Goal: Task Accomplishment & Management: Manage account settings

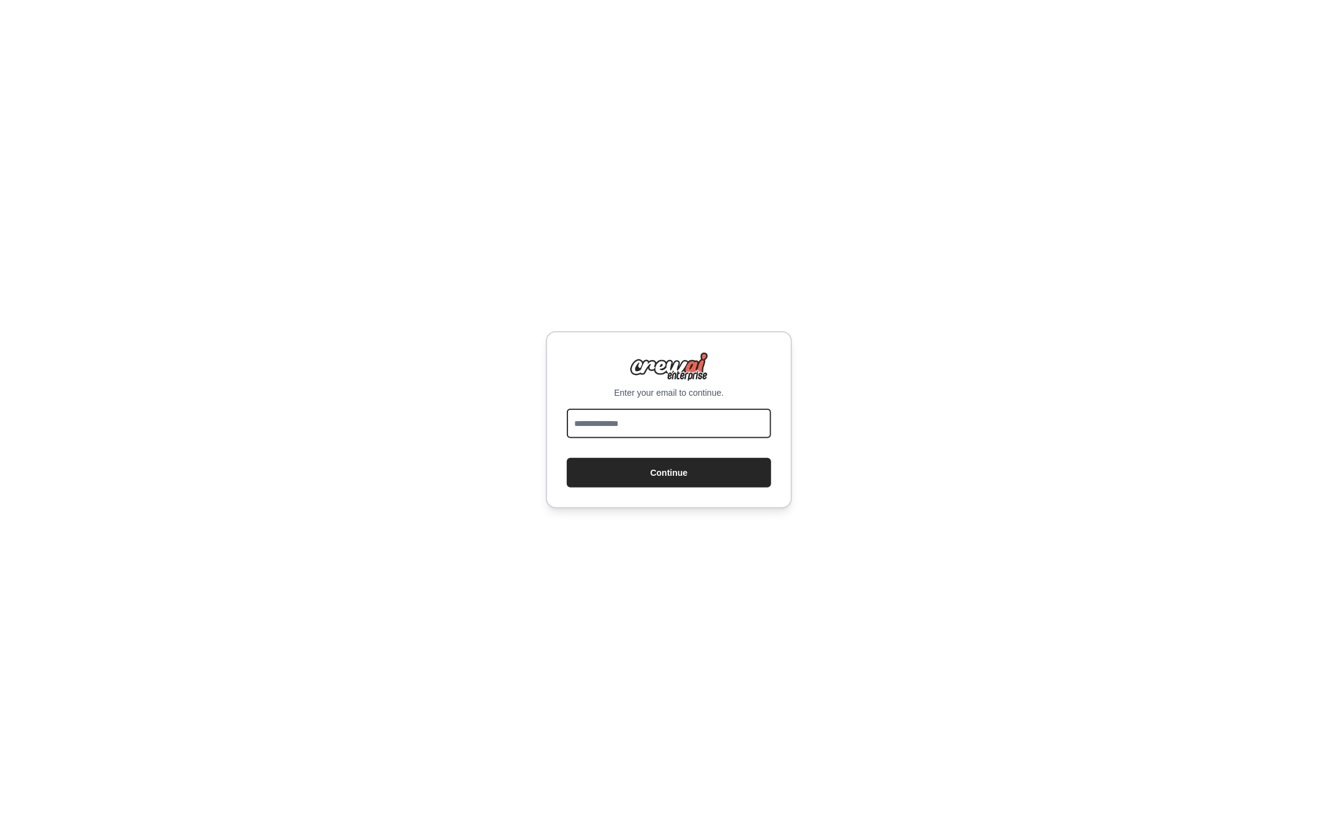
click at [631, 414] on input "email" at bounding box center [669, 424] width 204 height 30
type input "**********"
click at [701, 463] on button "Continue" at bounding box center [669, 473] width 204 height 30
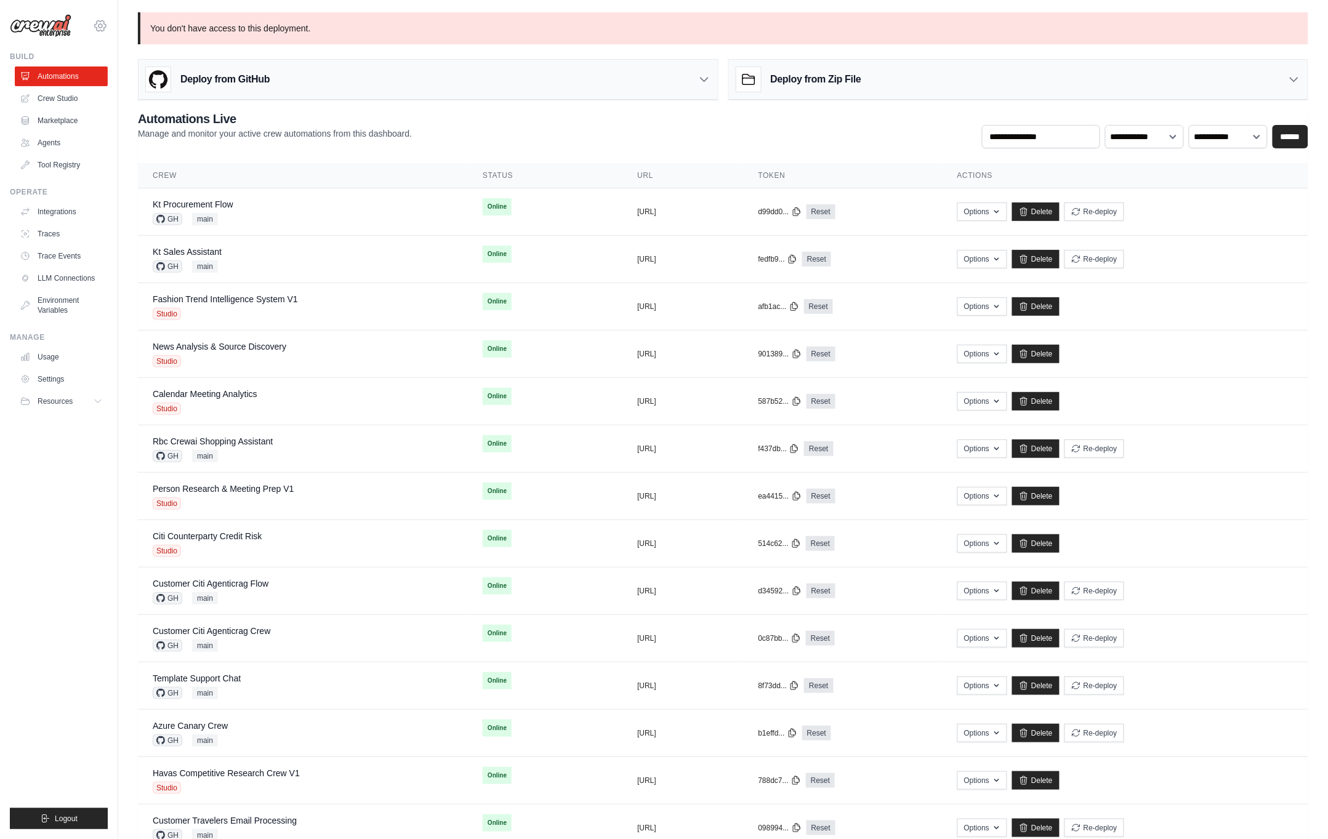
click at [95, 32] on div "mike@crewai.com CrewAI Internal Org Gelato MP@Crew ✓ CrewAI Demo Account Gelato…" at bounding box center [59, 19] width 98 height 39
click at [104, 25] on icon at bounding box center [100, 25] width 15 height 15
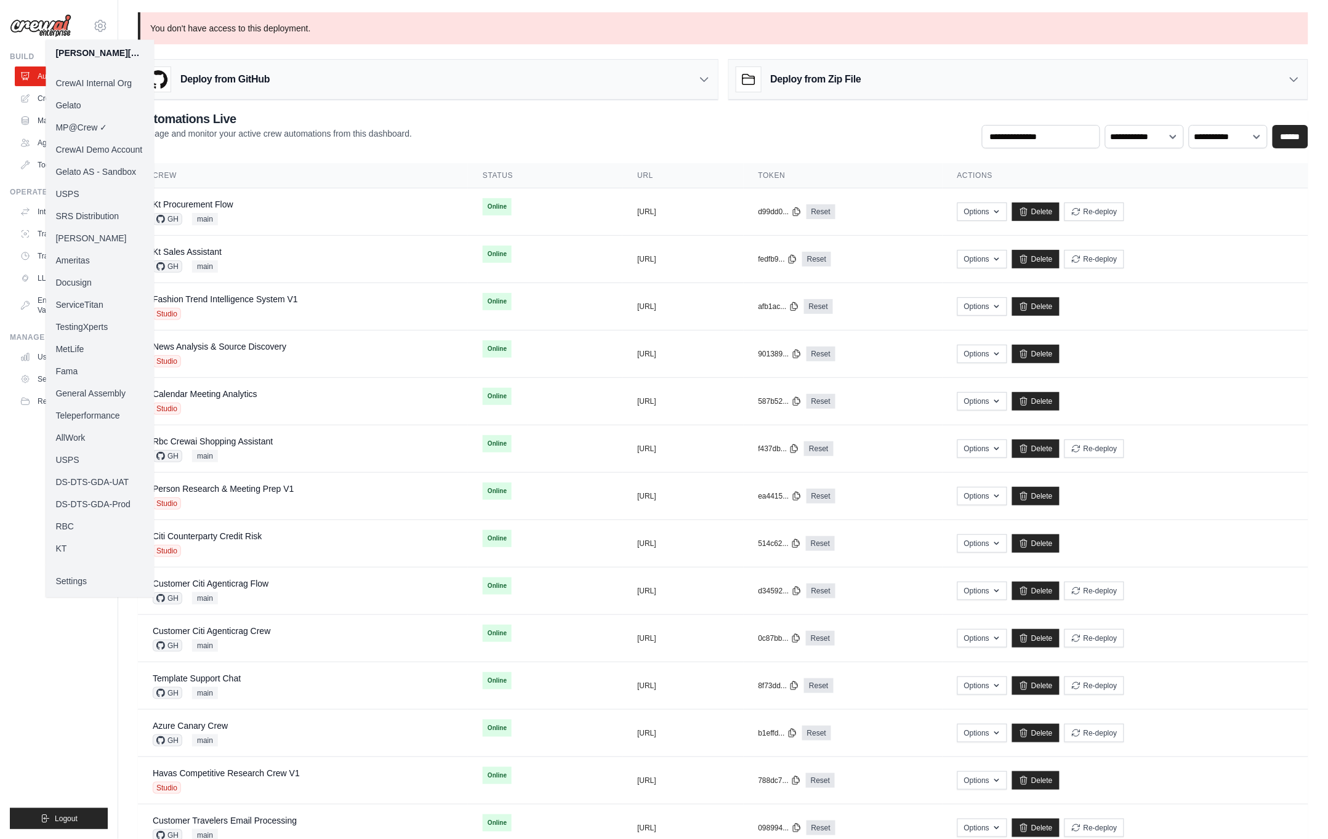
click at [89, 533] on link "RBC" at bounding box center [100, 526] width 108 height 22
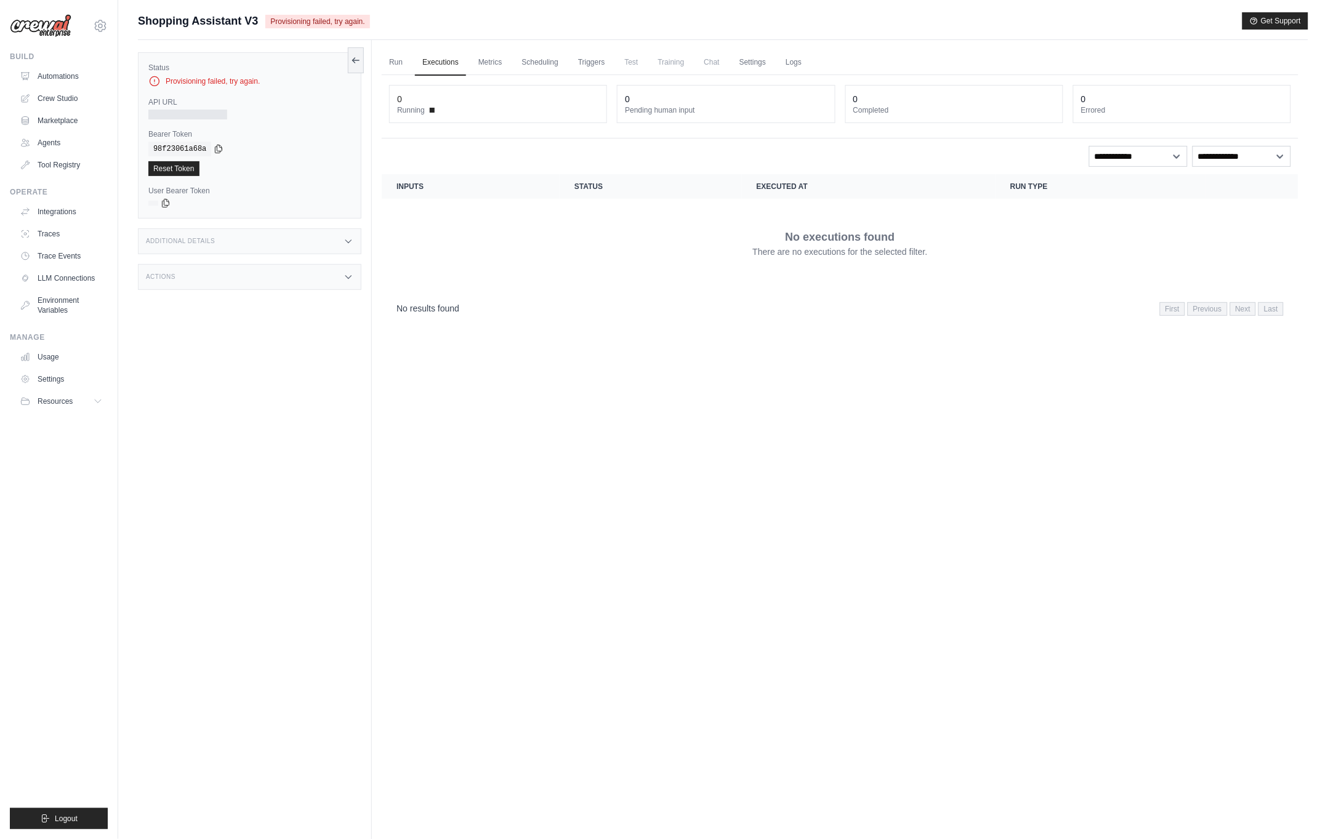
click at [278, 459] on div "Status Provisioning failed, try again. API URL Bearer Token copied 98f23061a68a…" at bounding box center [255, 459] width 234 height 839
click at [800, 64] on link "Logs" at bounding box center [793, 63] width 31 height 26
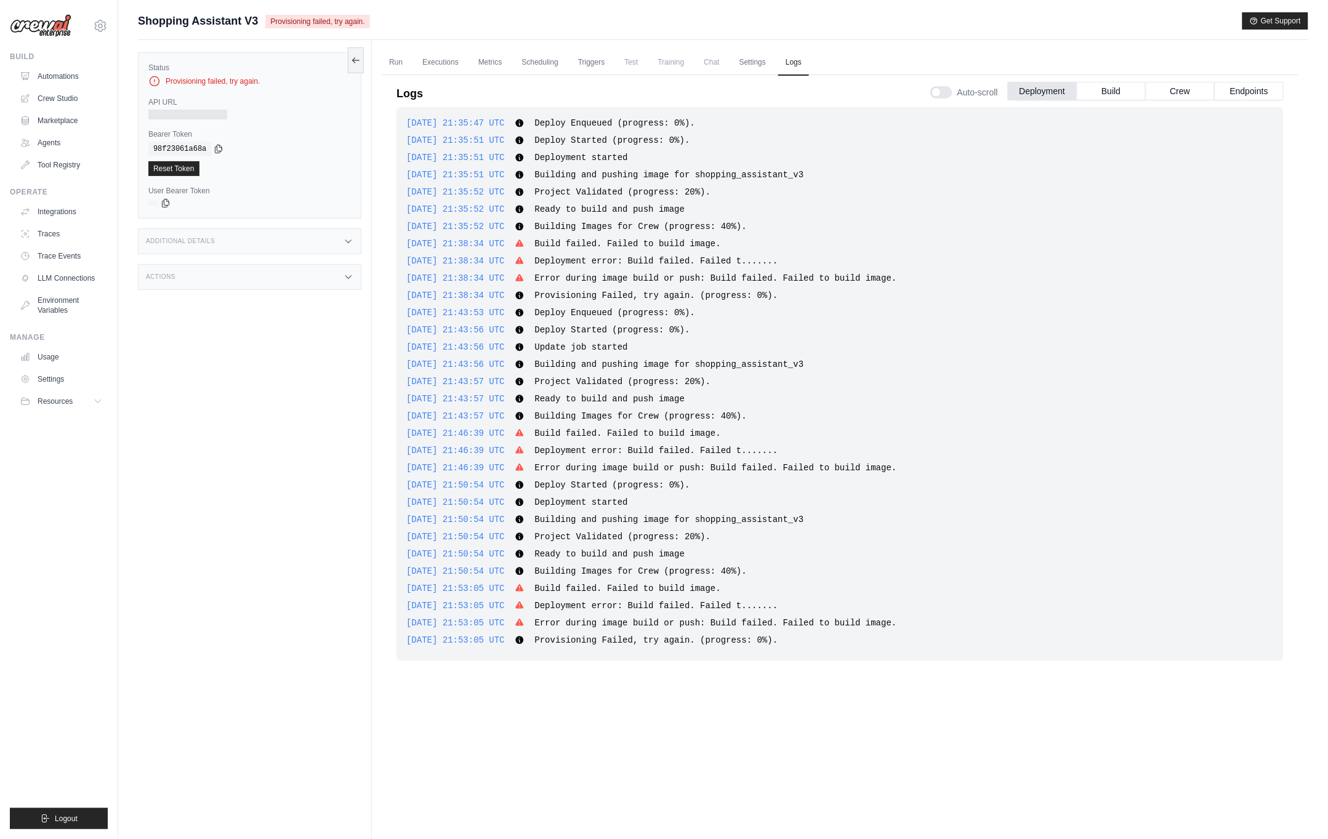
click at [990, 692] on div "2025-08-18 21:35:47 UTC Deploy Enqueued (progress: 0%). Show more Show less 202…" at bounding box center [839, 441] width 887 height 669
drag, startPoint x: 854, startPoint y: 637, endPoint x: 498, endPoint y: 650, distance: 356.6
click at [498, 650] on div "2025-08-18 21:35:47 UTC Deploy Enqueued (progress: 0%). Show more Show less 202…" at bounding box center [839, 384] width 887 height 554
click at [504, 645] on div "2025-08-18 21:35:47 UTC Deploy Enqueued (progress: 0%). Show more Show less 202…" at bounding box center [839, 384] width 887 height 554
drag, startPoint x: 486, startPoint y: 641, endPoint x: 727, endPoint y: 649, distance: 241.4
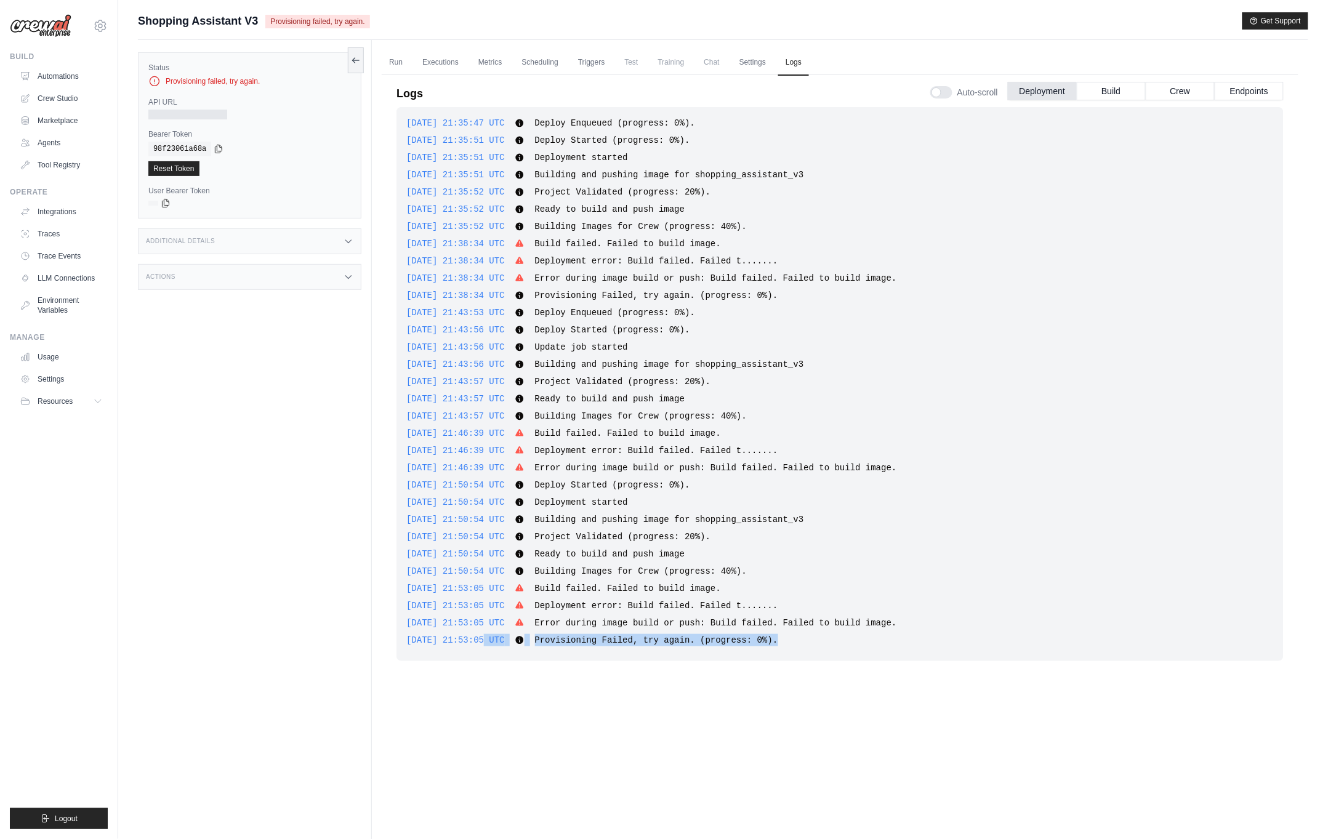
click at [727, 649] on div "2025-08-18 21:35:47 UTC Deploy Enqueued (progress: 0%). Show more Show less 202…" at bounding box center [839, 384] width 887 height 554
click at [743, 723] on div "2025-08-18 21:35:47 UTC Deploy Enqueued (progress: 0%). Show more Show less 202…" at bounding box center [839, 441] width 887 height 669
drag, startPoint x: 729, startPoint y: 611, endPoint x: 769, endPoint y: 608, distance: 39.5
click at [769, 608] on div "2025-08-18 21:53:05 UTC Deployment error: Build failed. Failed t....... Show mo…" at bounding box center [839, 606] width 867 height 12
click at [307, 442] on div "Status Provisioning failed, try again. API URL Bearer Token copied 98f23061a68a…" at bounding box center [255, 459] width 234 height 839
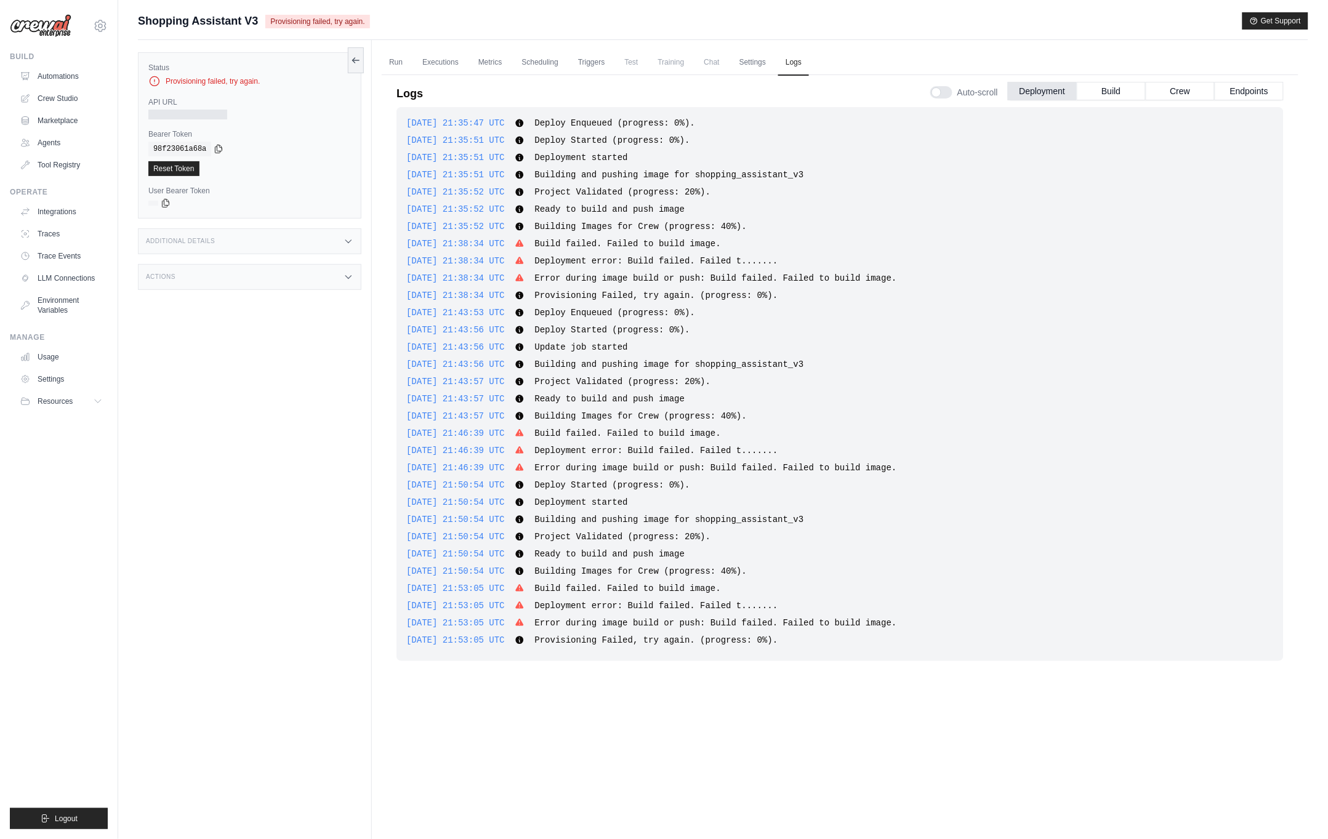
click at [266, 360] on div "Status Provisioning failed, try again. API URL Bearer Token copied 98f23061a68a…" at bounding box center [255, 459] width 234 height 839
click at [268, 452] on div "Status Provisioning failed, try again. API URL Bearer Token copied 98f23061a68a…" at bounding box center [255, 459] width 234 height 839
click at [38, 76] on link "Automations" at bounding box center [62, 76] width 93 height 20
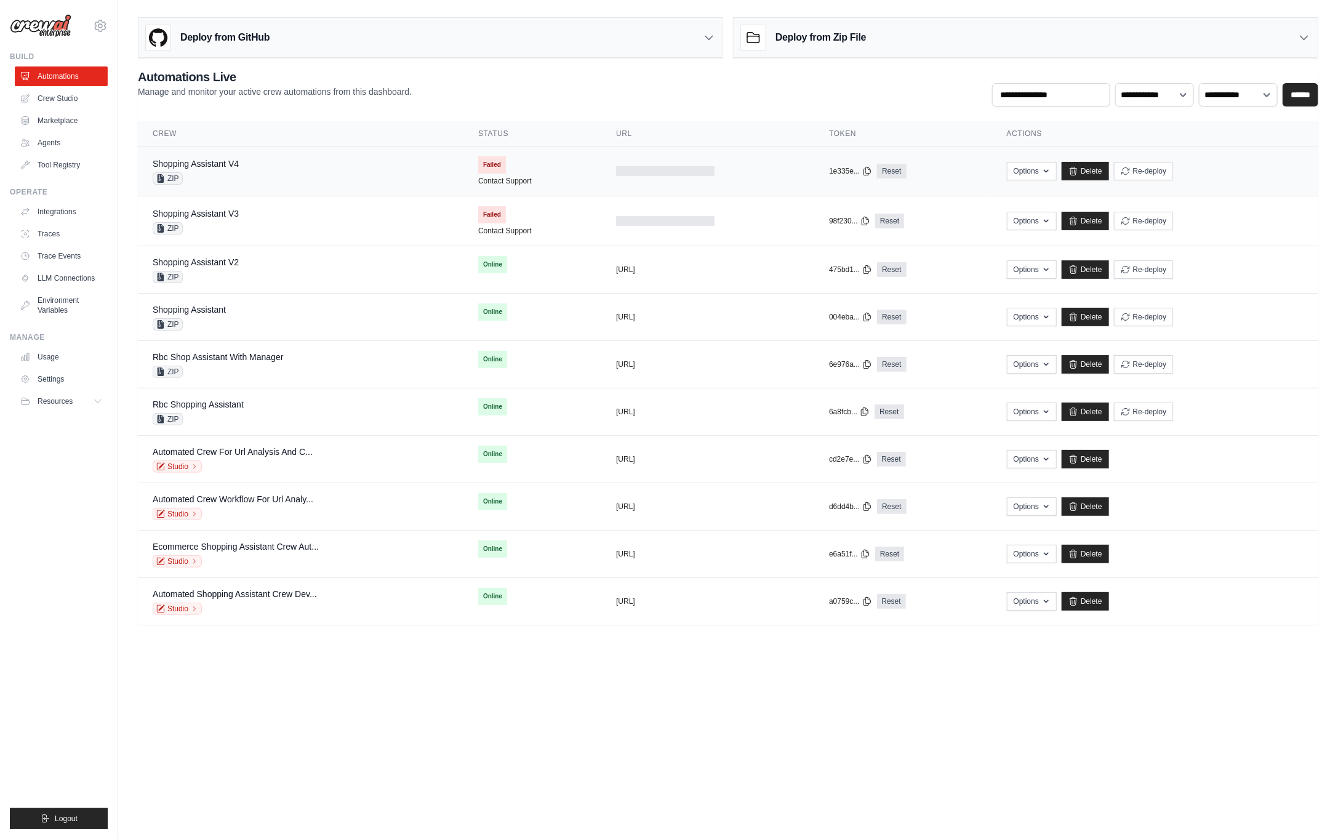
click at [220, 191] on td "Shopping Assistant V4 ZIP" at bounding box center [301, 171] width 326 height 50
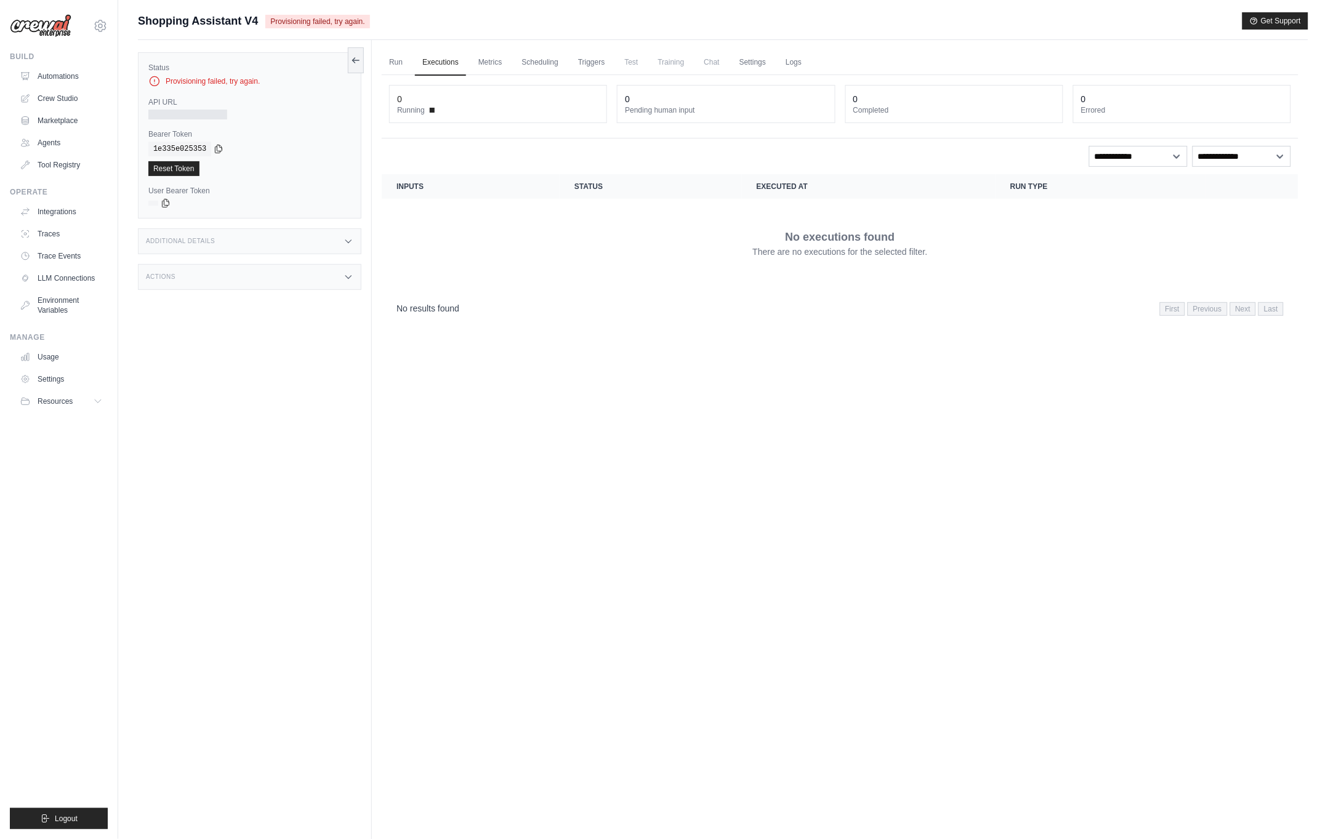
click at [91, 40] on div "[PERSON_NAME][EMAIL_ADDRESS][DOMAIN_NAME] CrewAI Internal Org [GEOGRAPHIC_DATA]…" at bounding box center [59, 419] width 118 height 839
click at [102, 25] on icon at bounding box center [100, 26] width 4 height 4
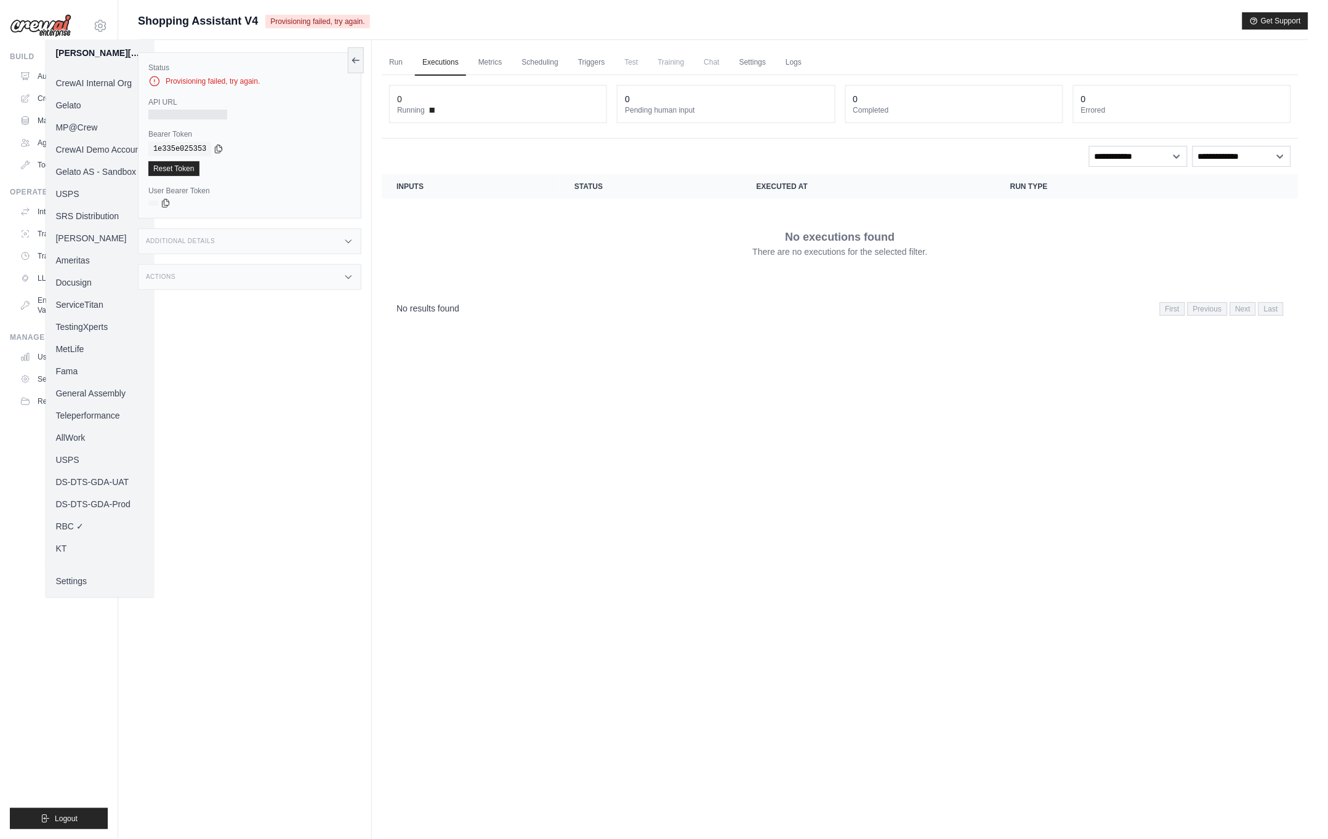
click at [87, 126] on link "MP@Crew" at bounding box center [100, 127] width 108 height 22
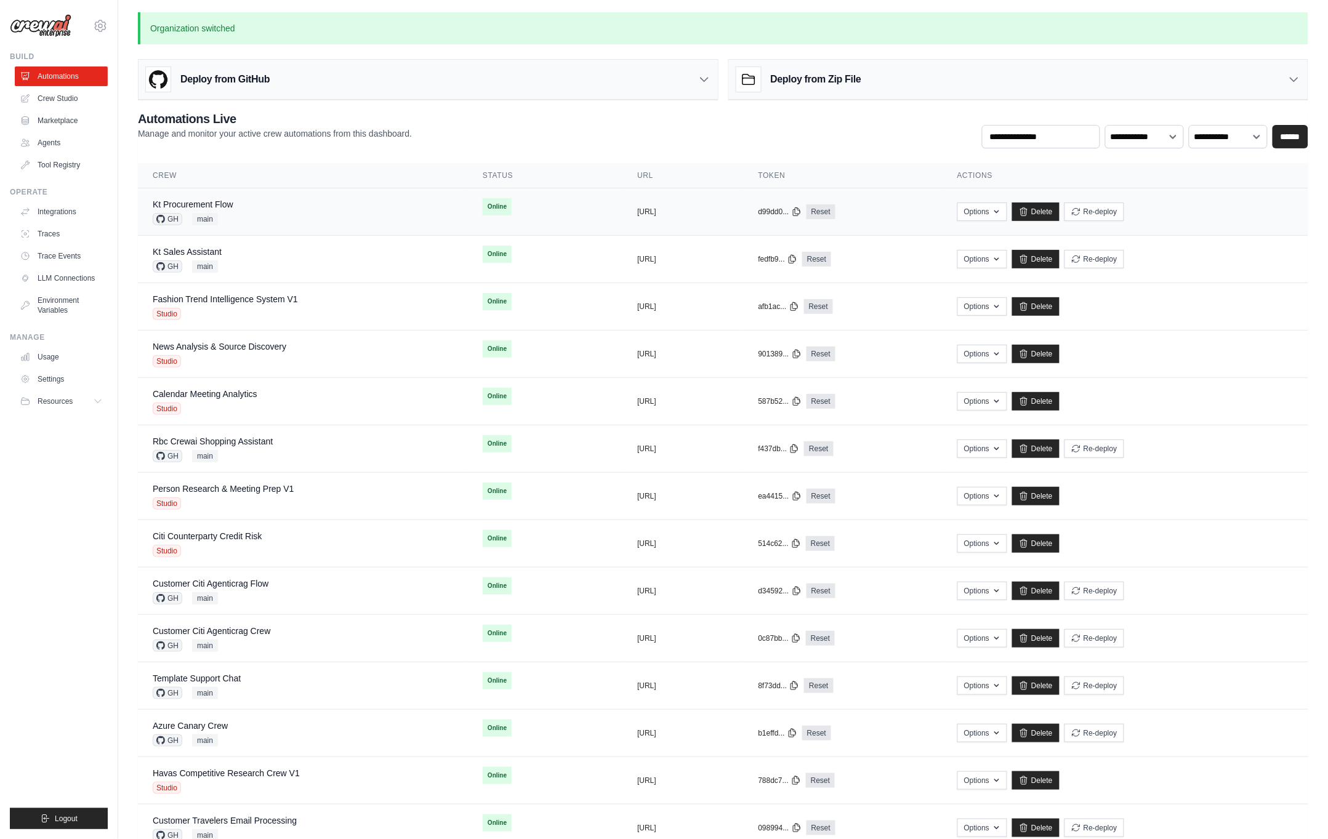
click at [243, 225] on div "Kt Procurement Flow GH main" at bounding box center [303, 211] width 300 height 27
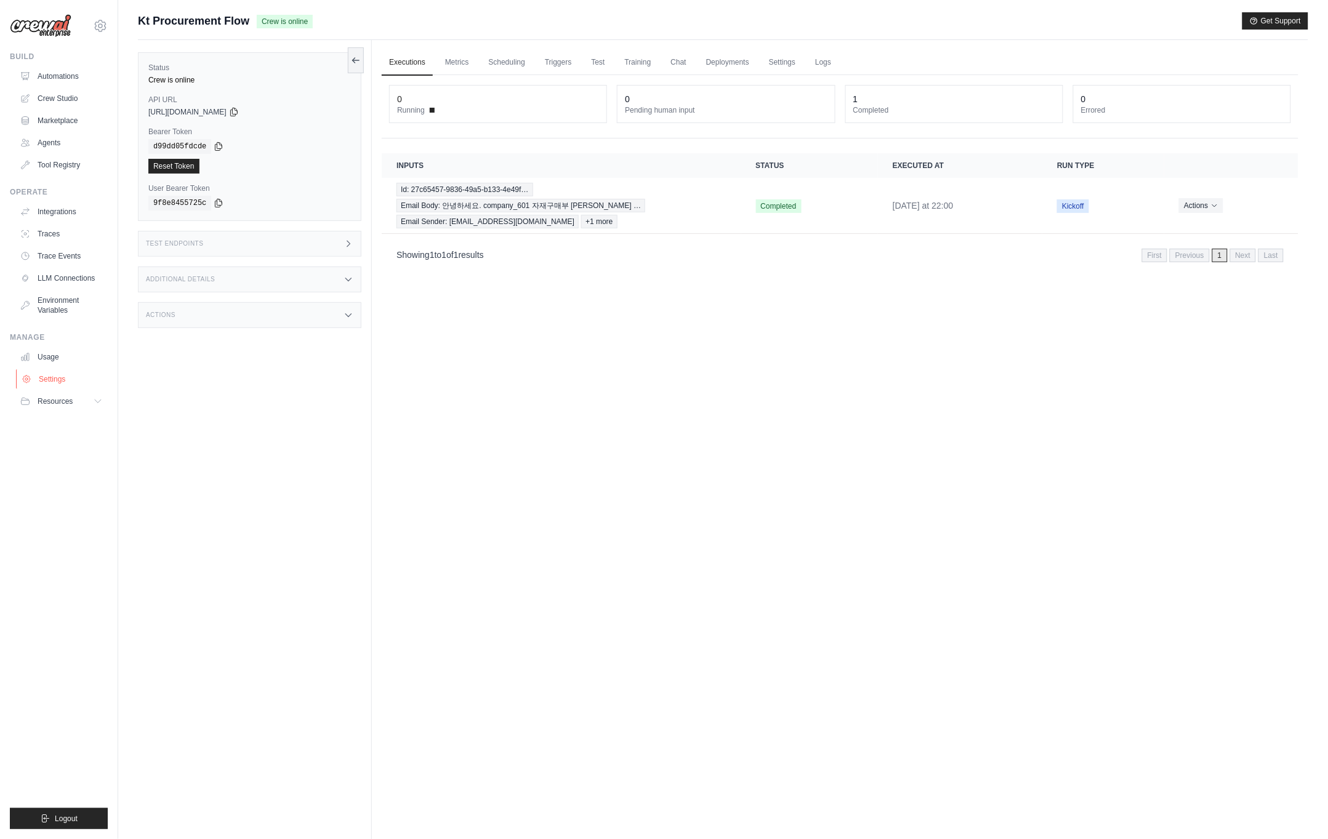
click at [57, 373] on link "Settings" at bounding box center [62, 379] width 93 height 20
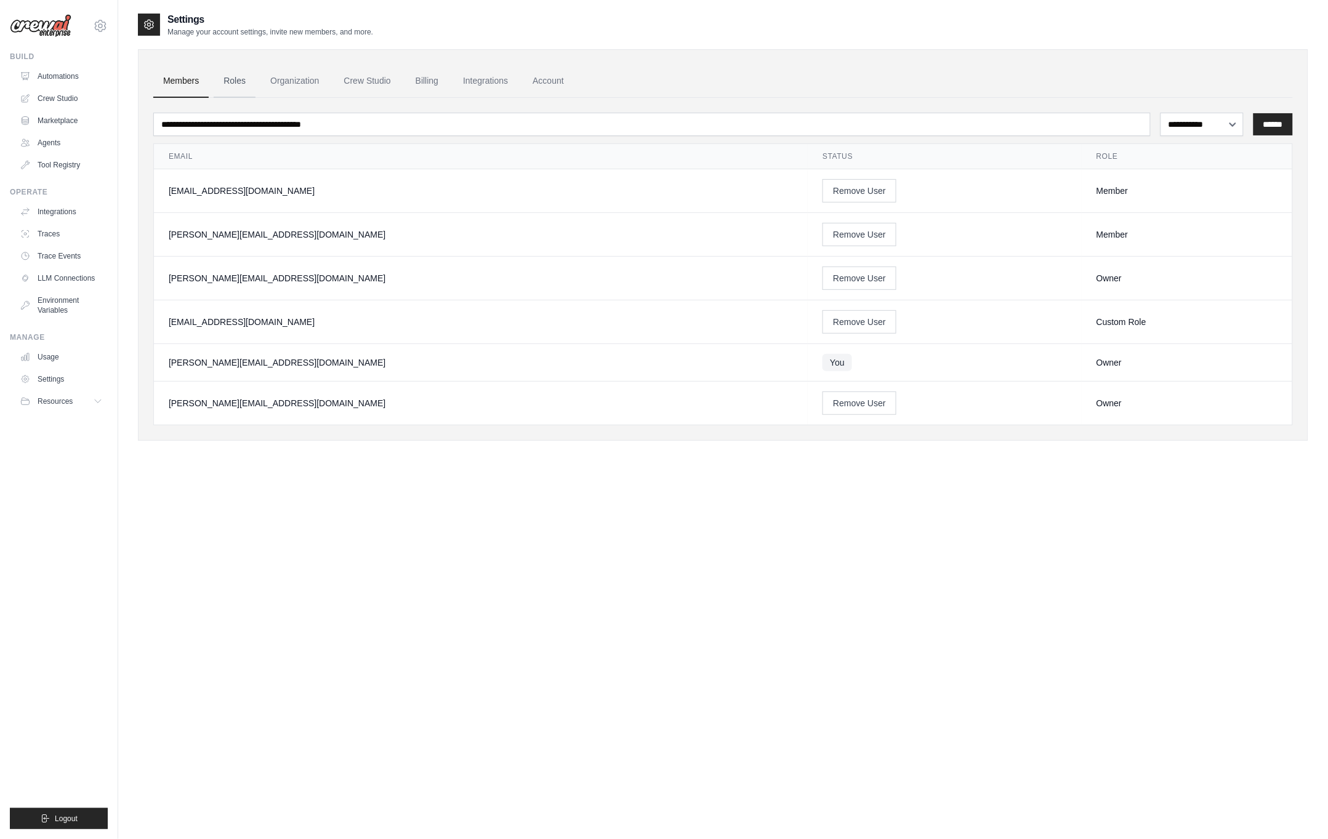
click at [237, 85] on link "Roles" at bounding box center [235, 81] width 42 height 33
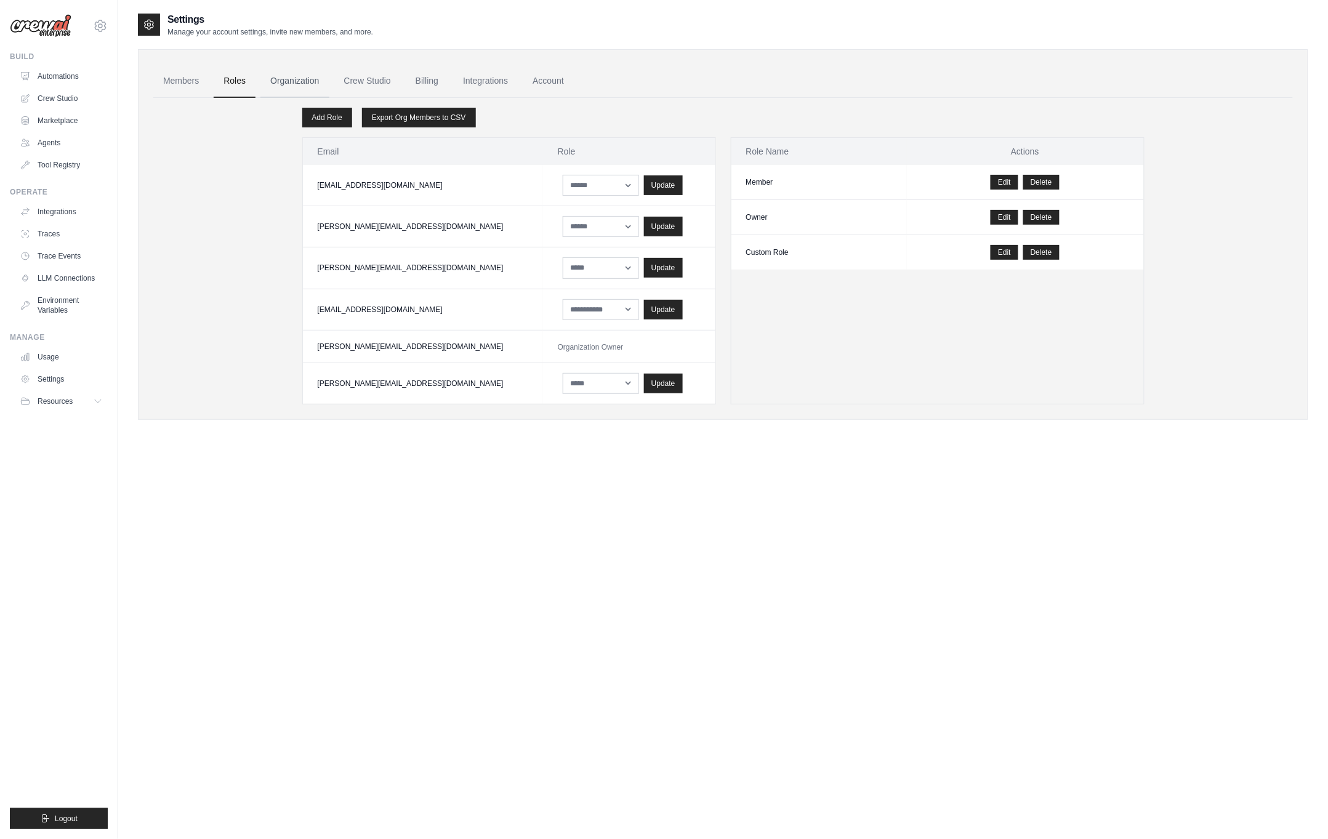
click at [271, 84] on link "Organization" at bounding box center [294, 81] width 68 height 33
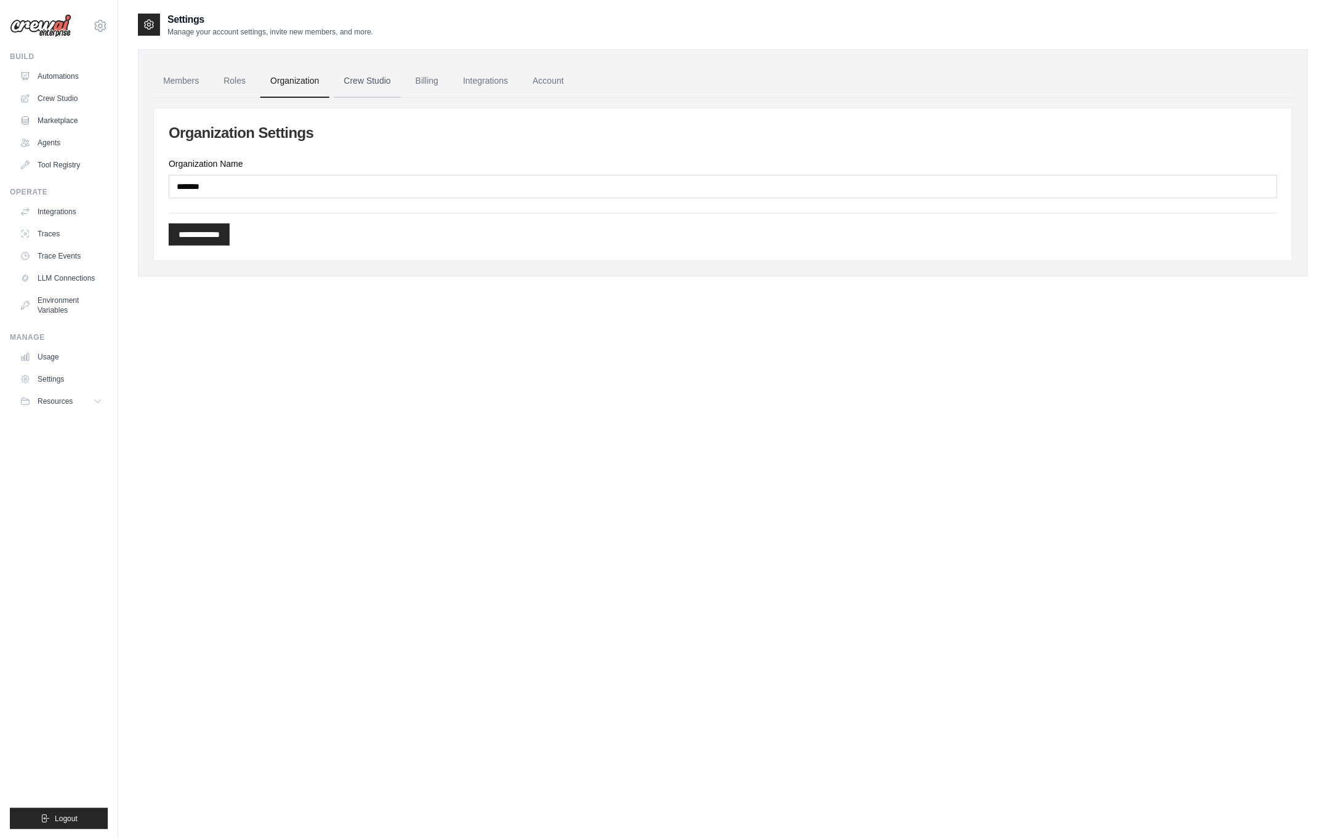
click at [369, 89] on link "Crew Studio" at bounding box center [367, 81] width 66 height 33
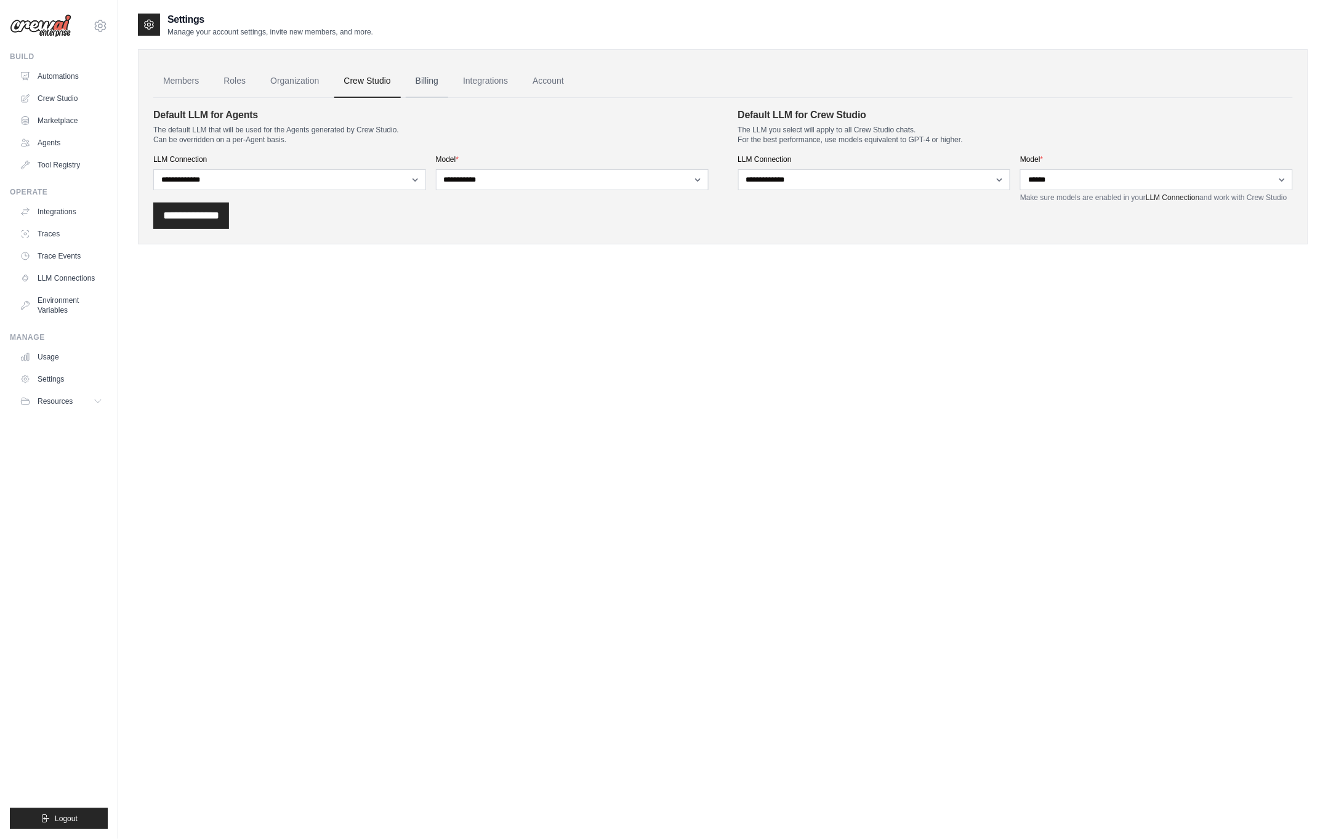
click at [425, 87] on link "Billing" at bounding box center [427, 81] width 42 height 33
click at [542, 84] on link "Account" at bounding box center [548, 81] width 51 height 33
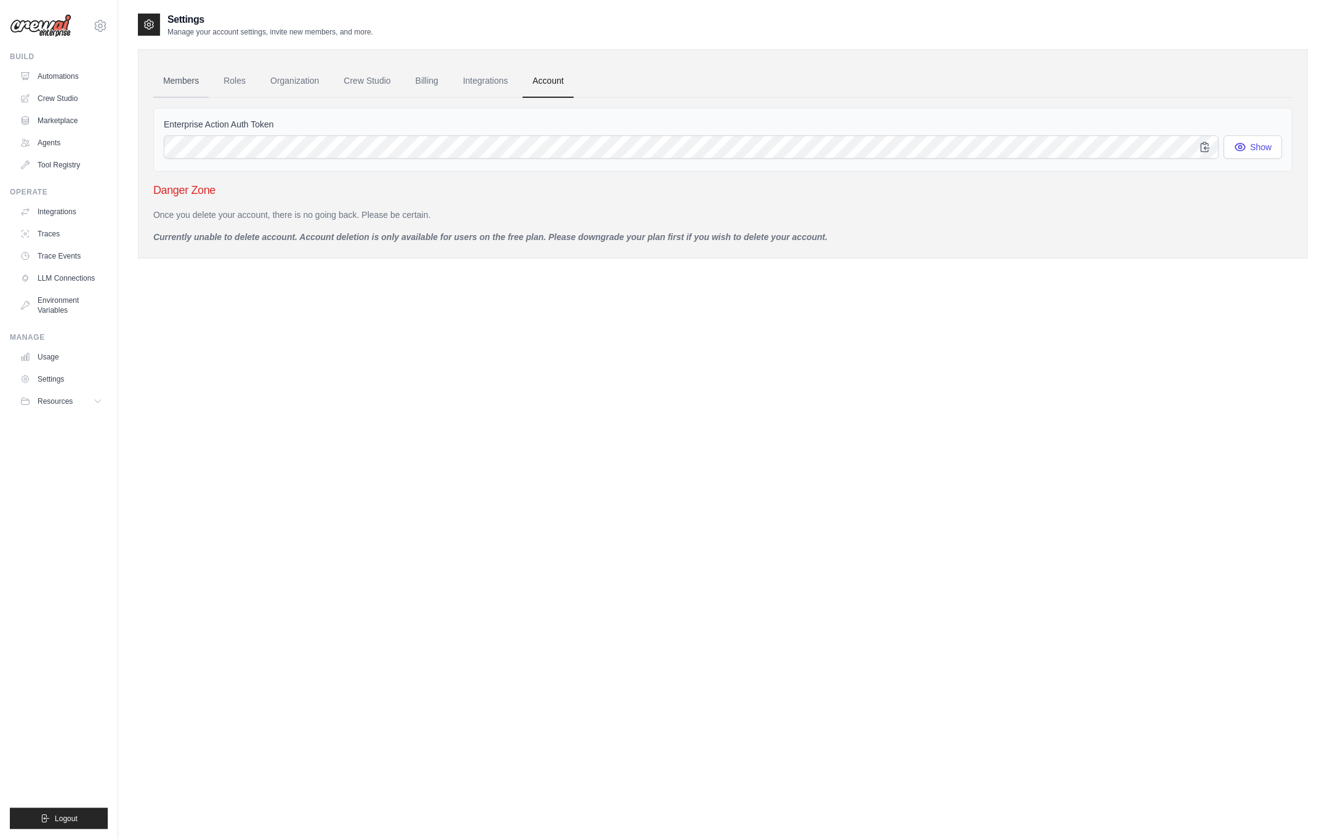
click at [176, 82] on link "Members" at bounding box center [180, 81] width 55 height 33
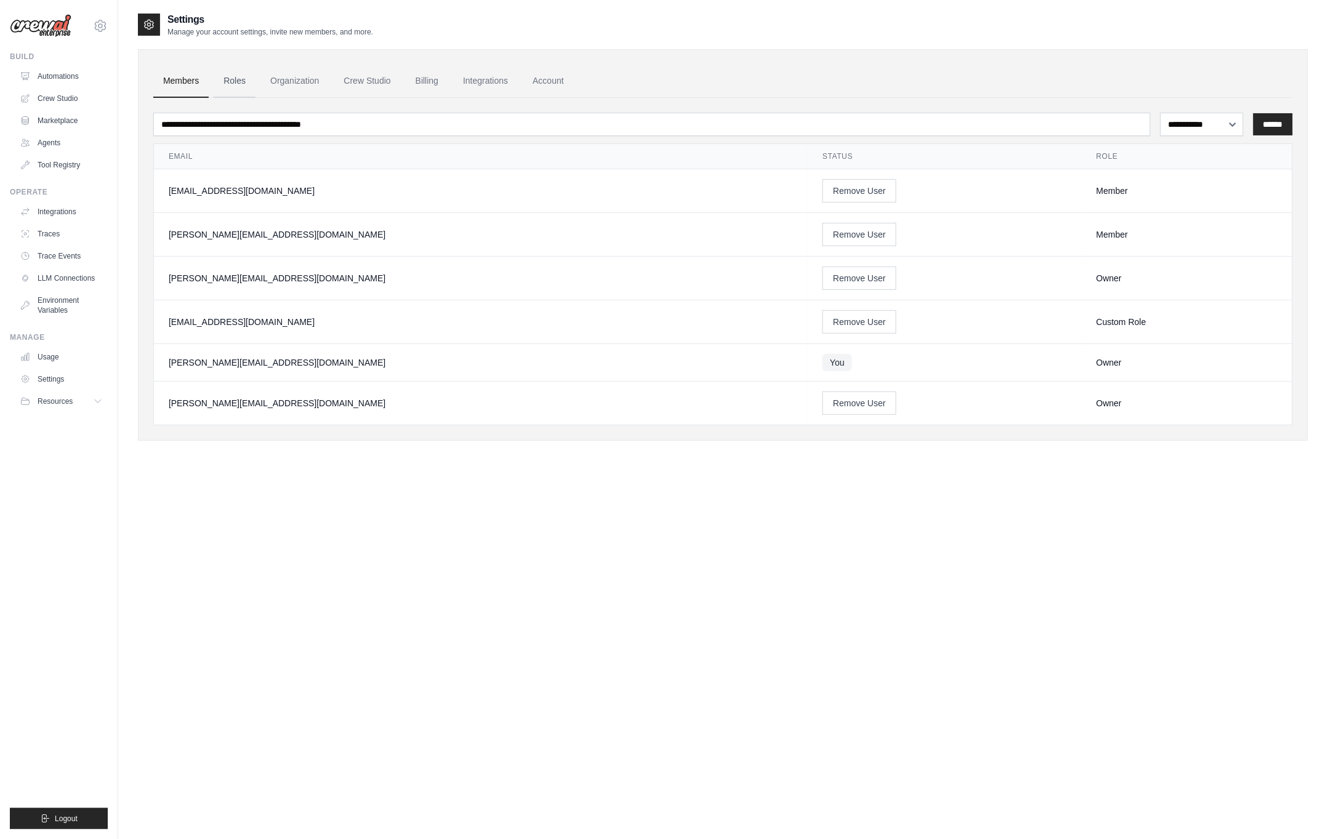
click at [233, 91] on link "Roles" at bounding box center [235, 81] width 42 height 33
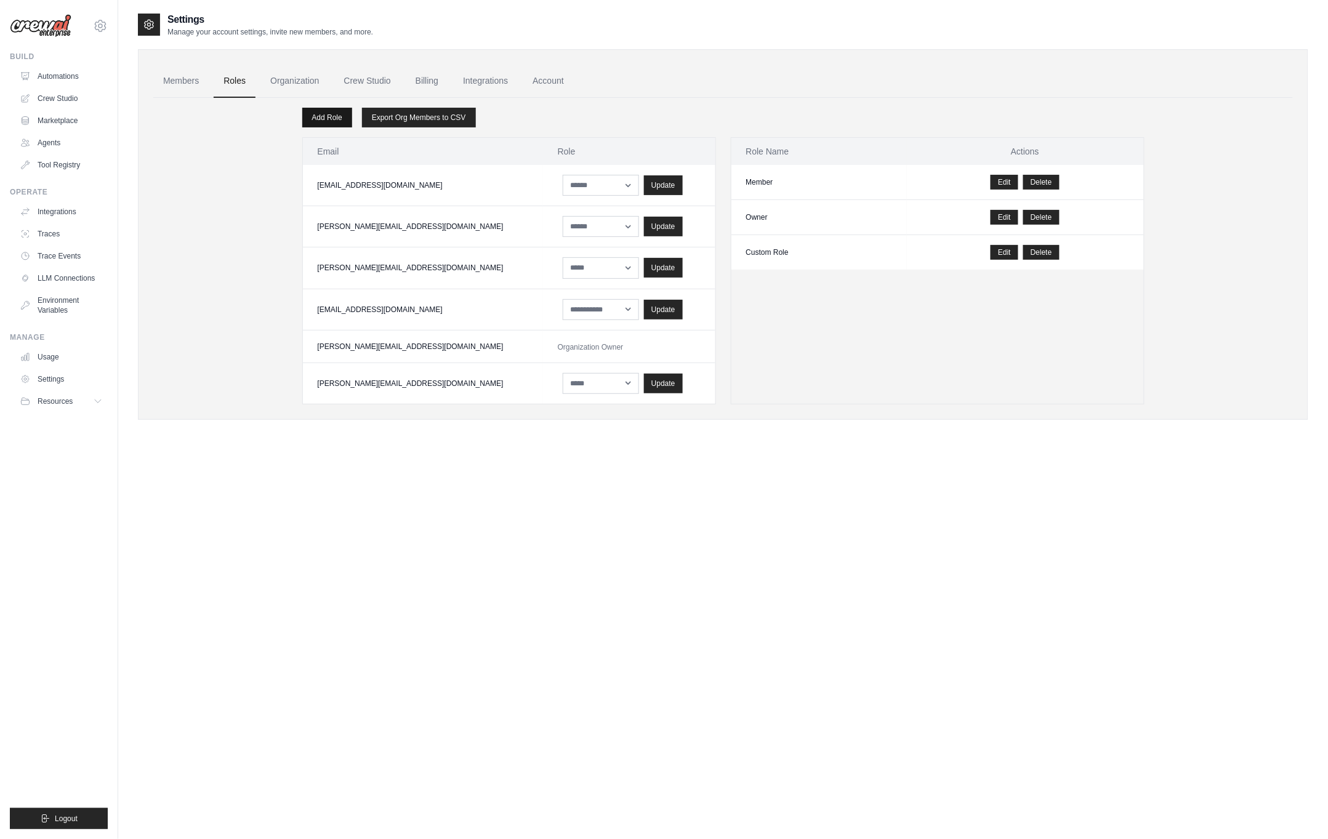
click at [330, 118] on link "Add Role" at bounding box center [327, 118] width 50 height 20
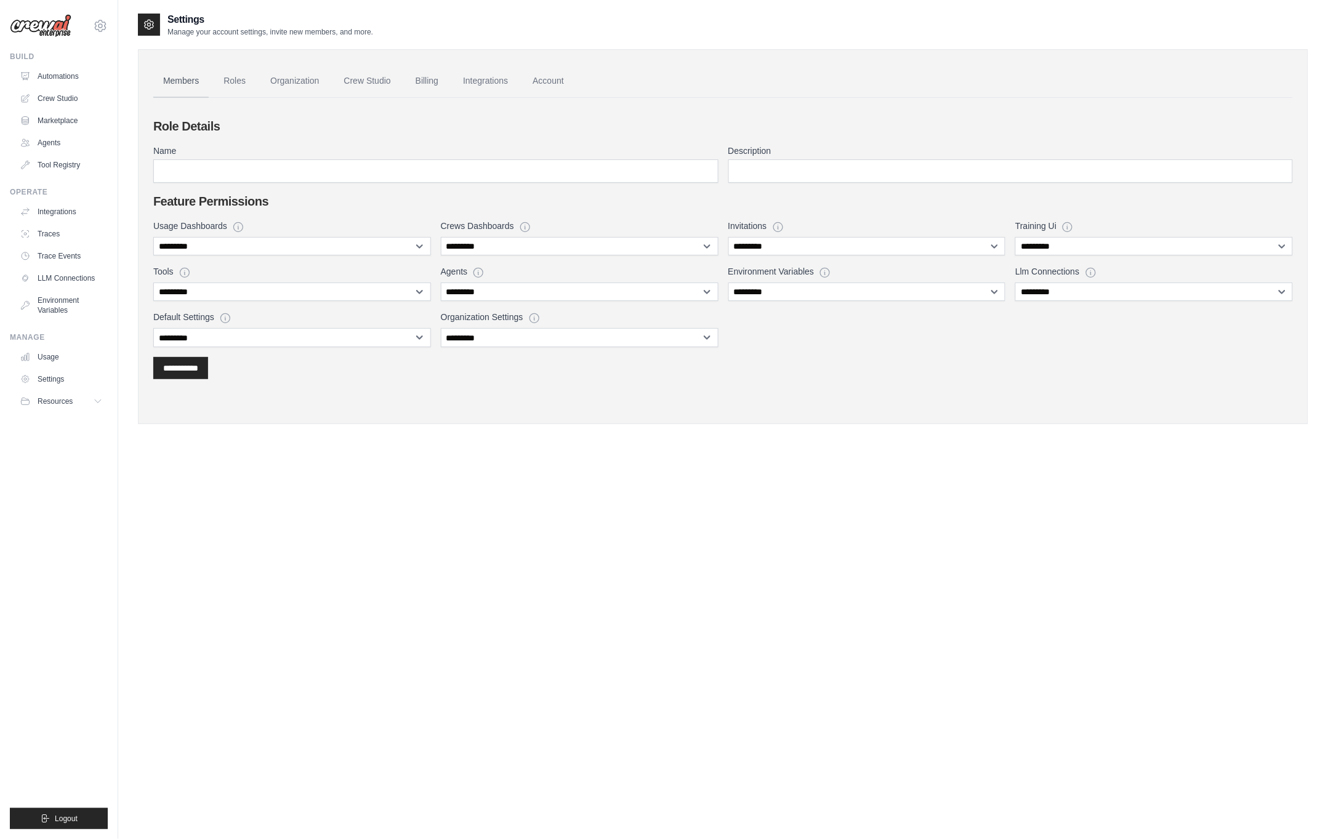
click at [192, 83] on link "Members" at bounding box center [180, 81] width 55 height 33
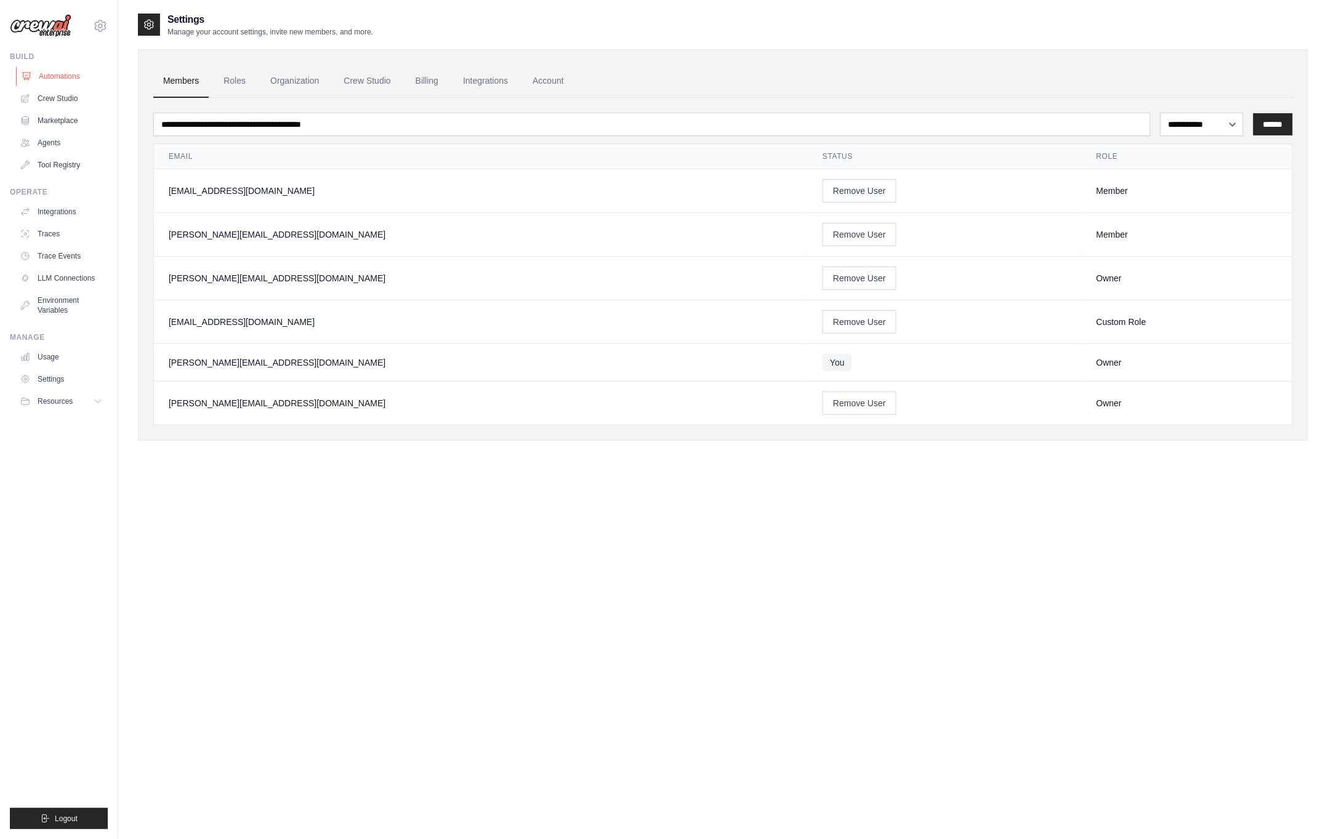
click at [45, 76] on link "Automations" at bounding box center [62, 76] width 93 height 20
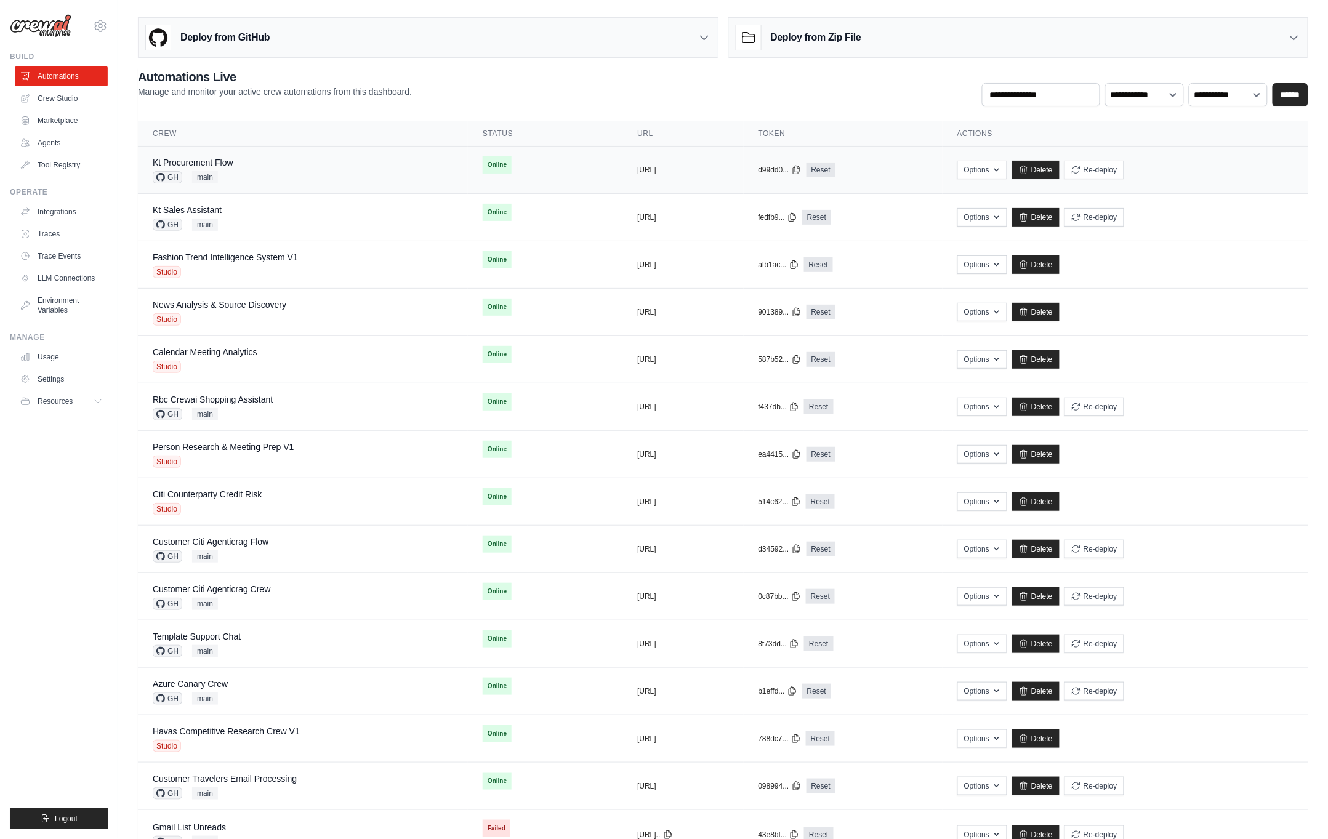
click at [358, 178] on div "Kt Procurement Flow GH main" at bounding box center [303, 169] width 300 height 27
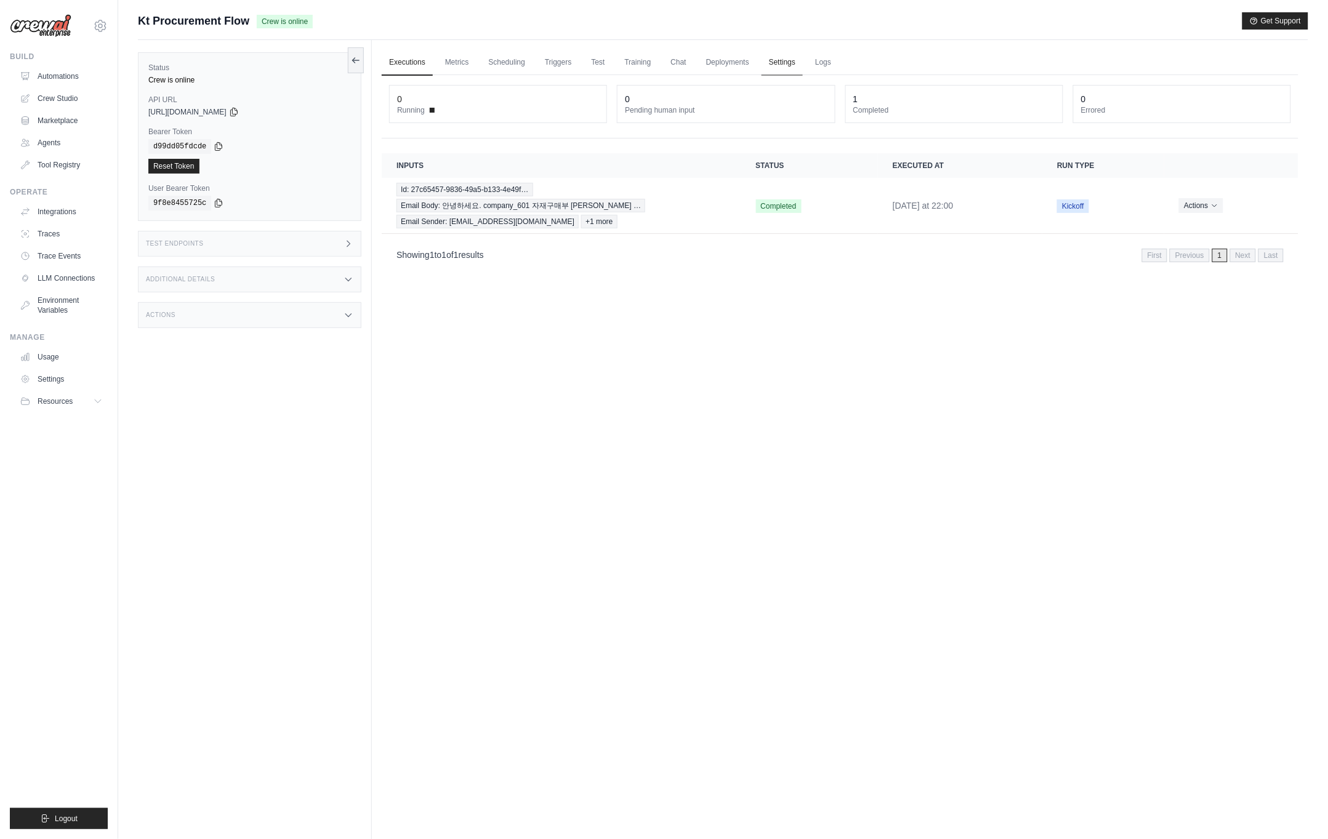
click at [784, 50] on link "Settings" at bounding box center [781, 63] width 41 height 26
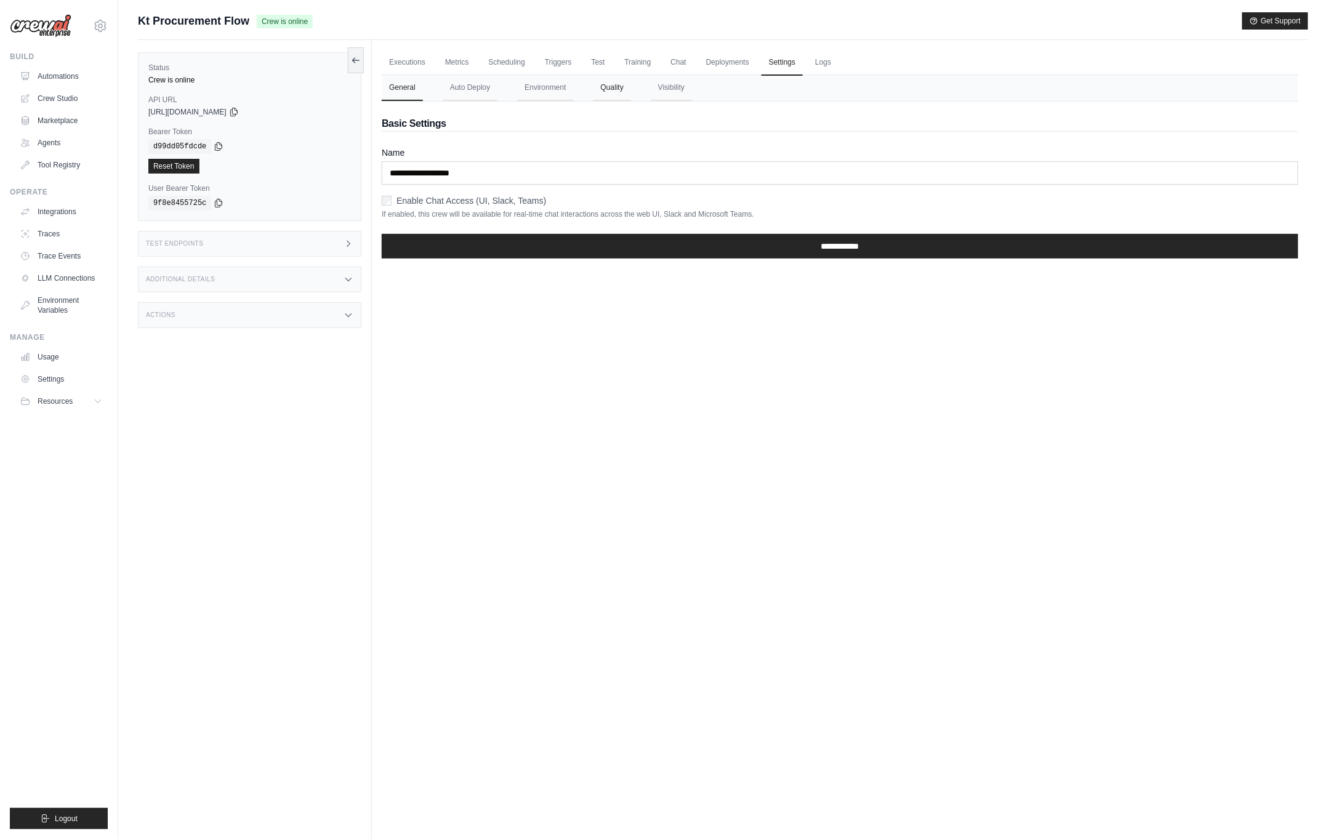
click at [625, 95] on button "Quality" at bounding box center [612, 88] width 38 height 26
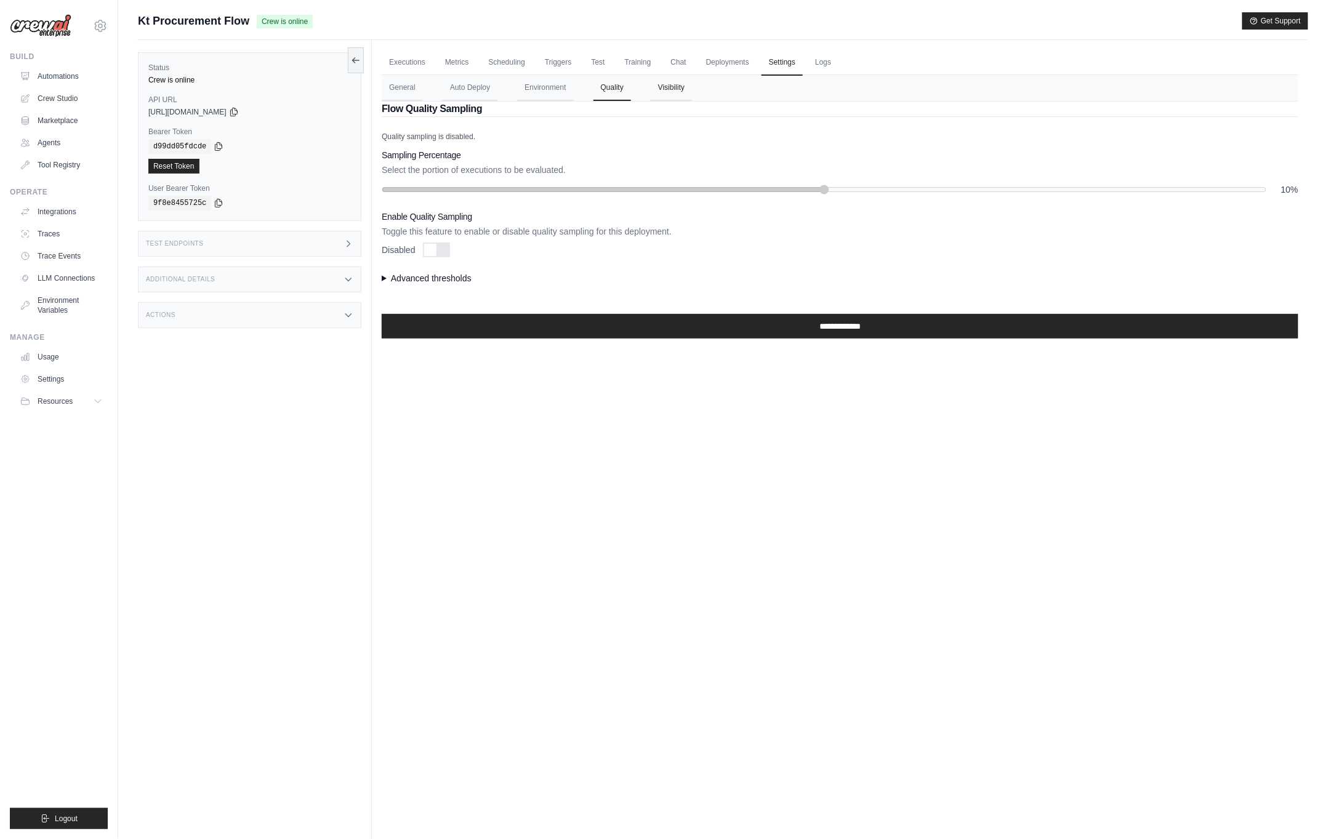
click at [670, 94] on button "Visibility" at bounding box center [671, 88] width 41 height 26
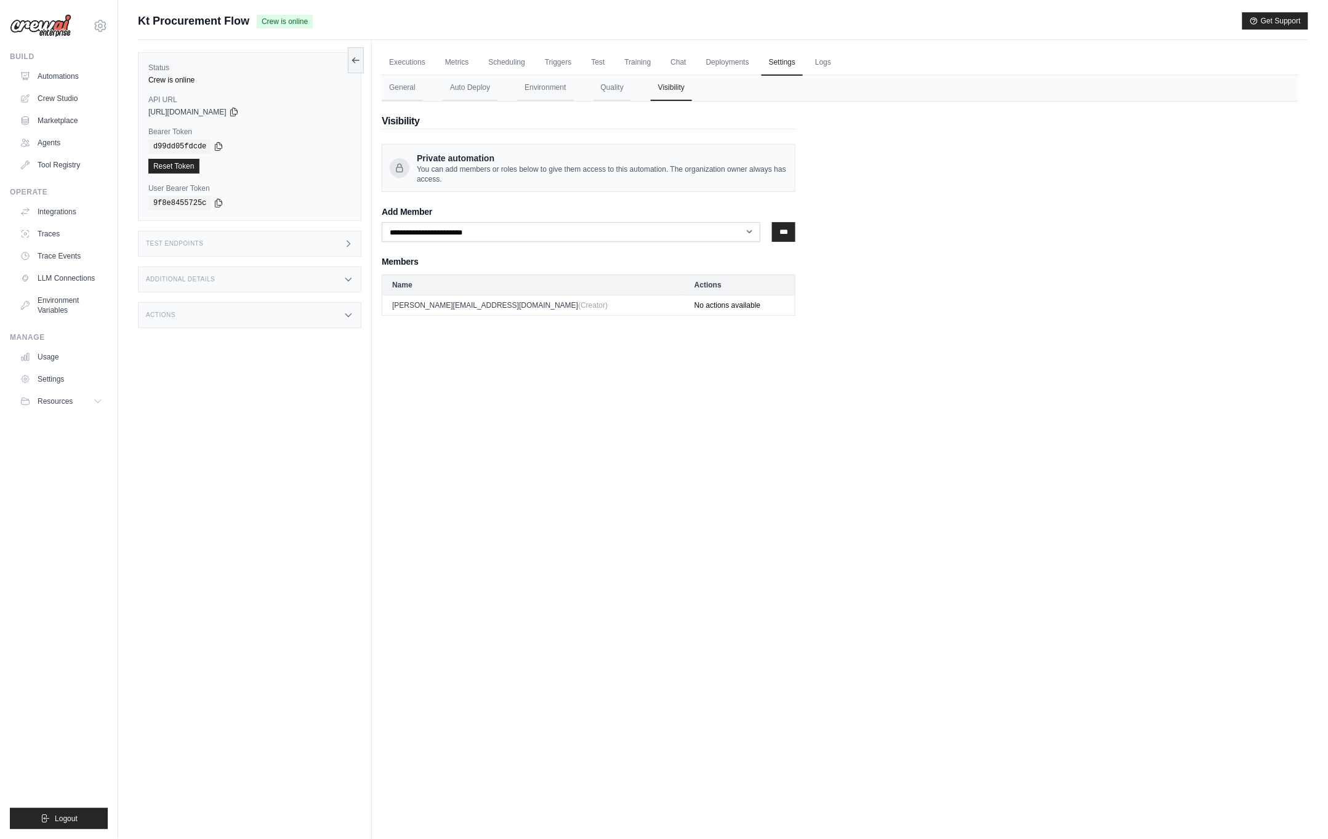
drag, startPoint x: 478, startPoint y: 171, endPoint x: 557, endPoint y: 179, distance: 79.7
click at [557, 179] on span "You can add members or roles below to give them access to this automation. The …" at bounding box center [602, 174] width 371 height 20
click at [596, 186] on div "Private automation You can add members or roles below to give them access to th…" at bounding box center [589, 168] width 414 height 48
click at [476, 228] on select "**********" at bounding box center [571, 232] width 379 height 20
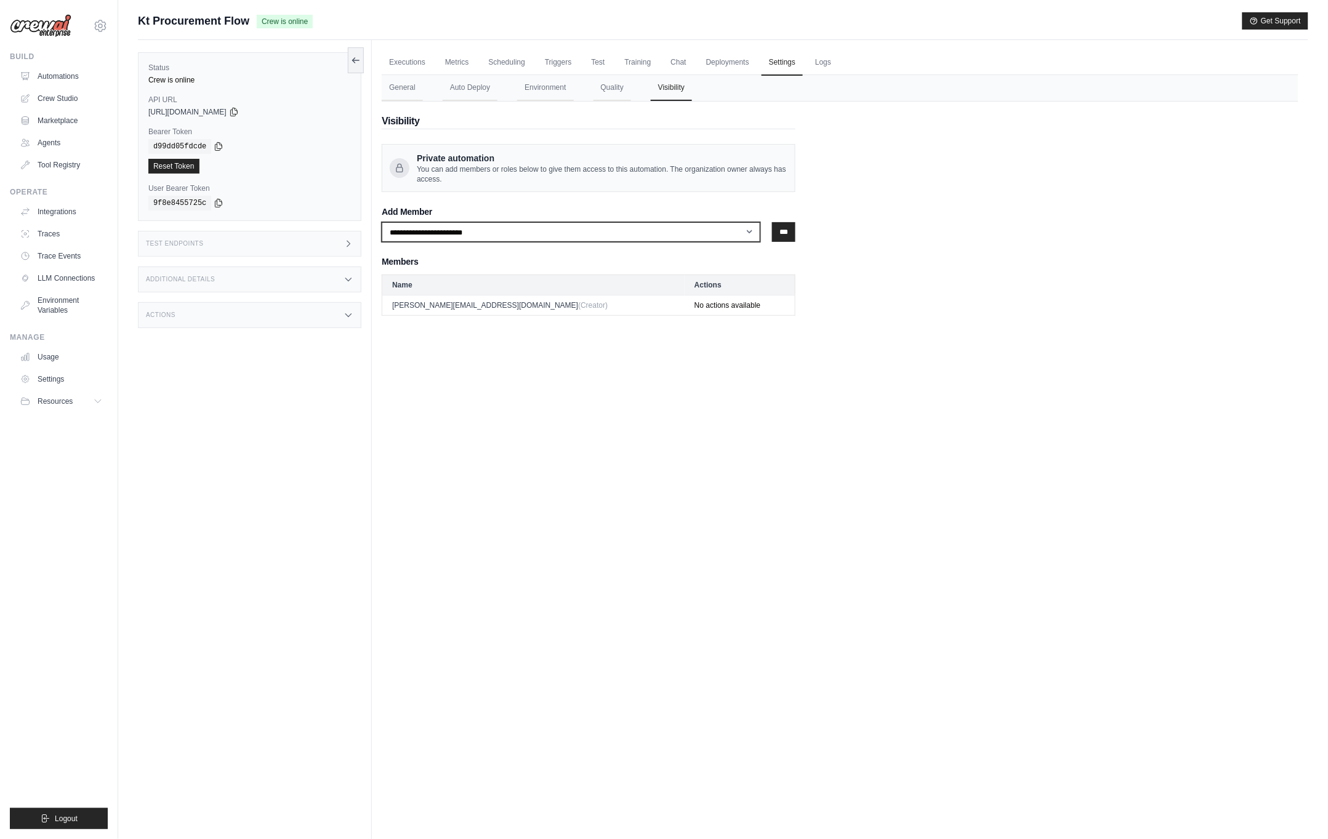
select select "**********"
click at [382, 222] on select "**********" at bounding box center [571, 232] width 379 height 20
click at [773, 235] on input "***" at bounding box center [783, 232] width 23 height 20
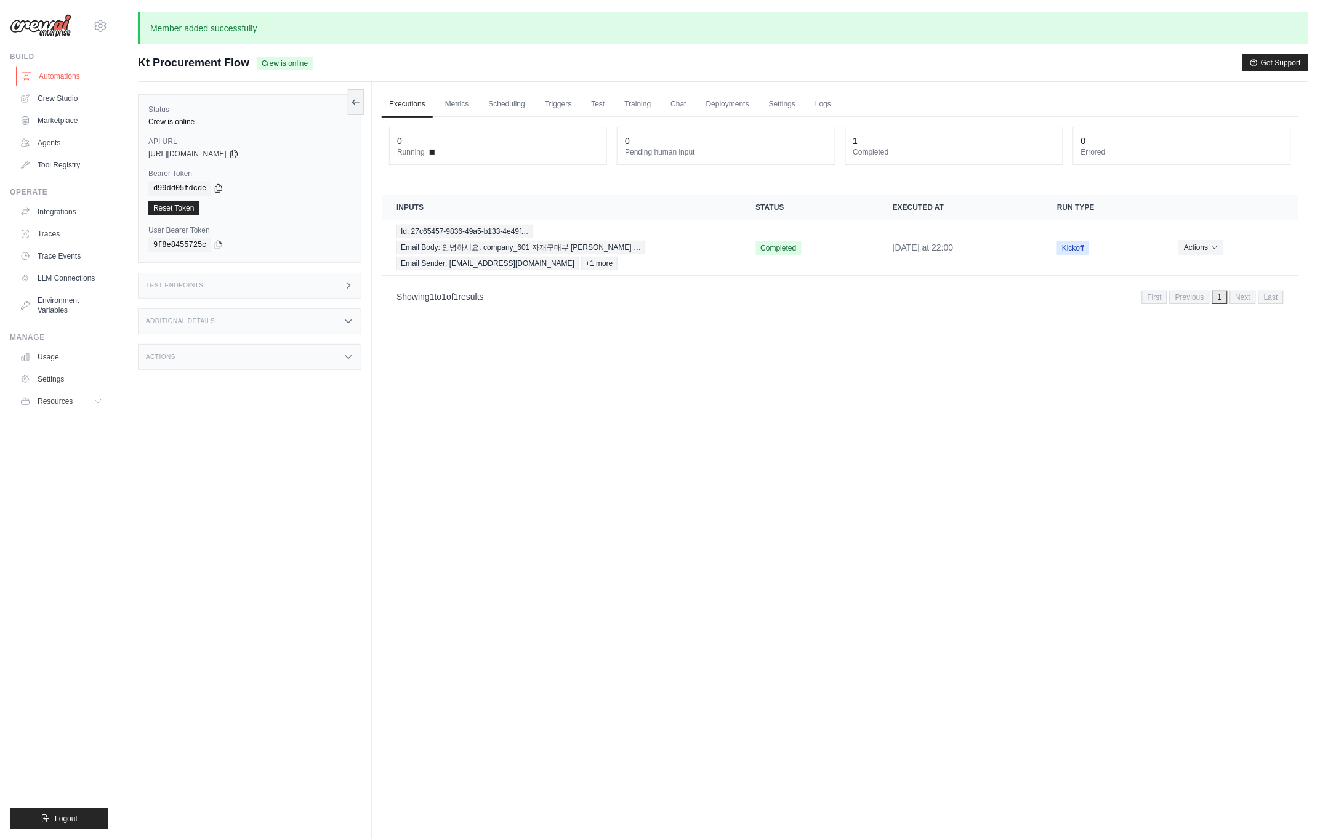
click at [39, 68] on link "Automations" at bounding box center [62, 76] width 93 height 20
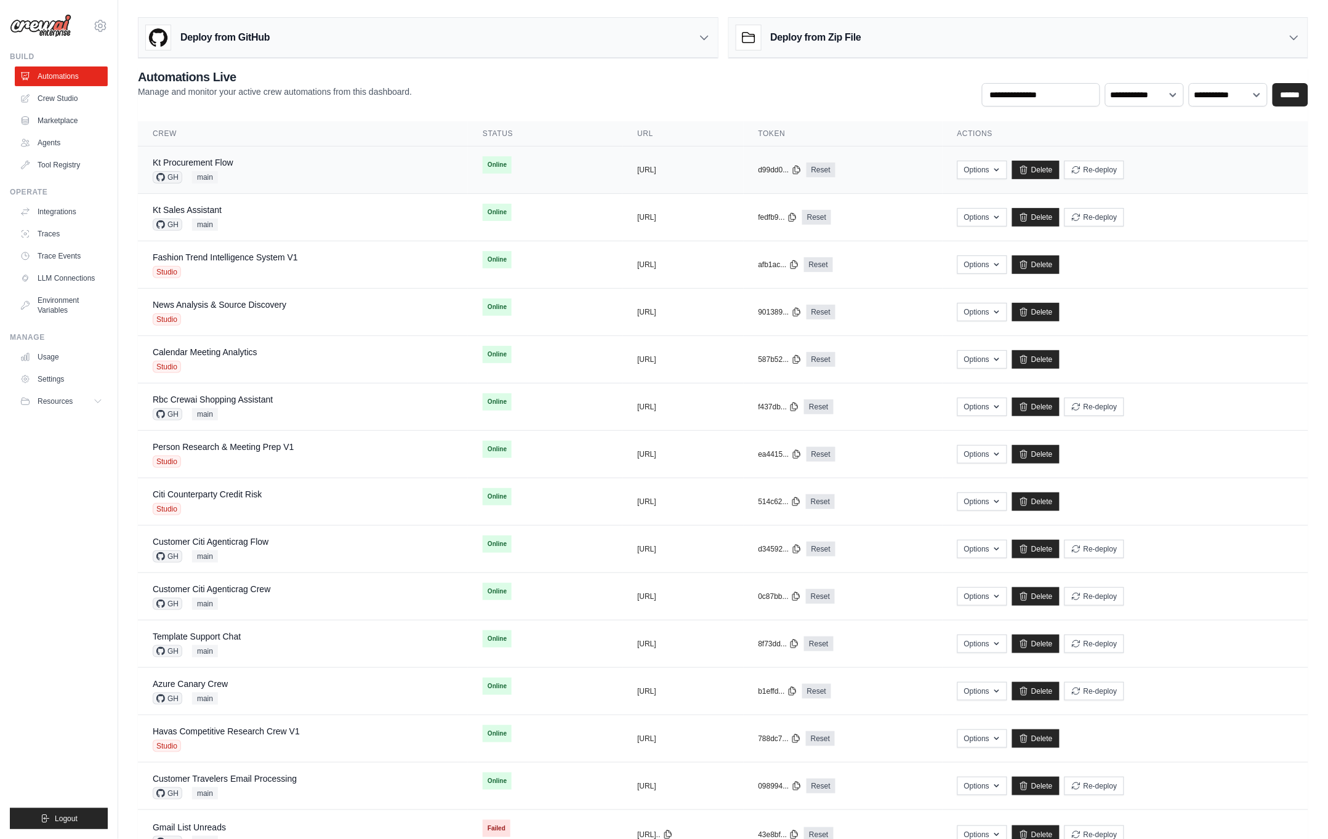
click at [240, 177] on div "Kt Procurement Flow GH main" at bounding box center [303, 169] width 300 height 27
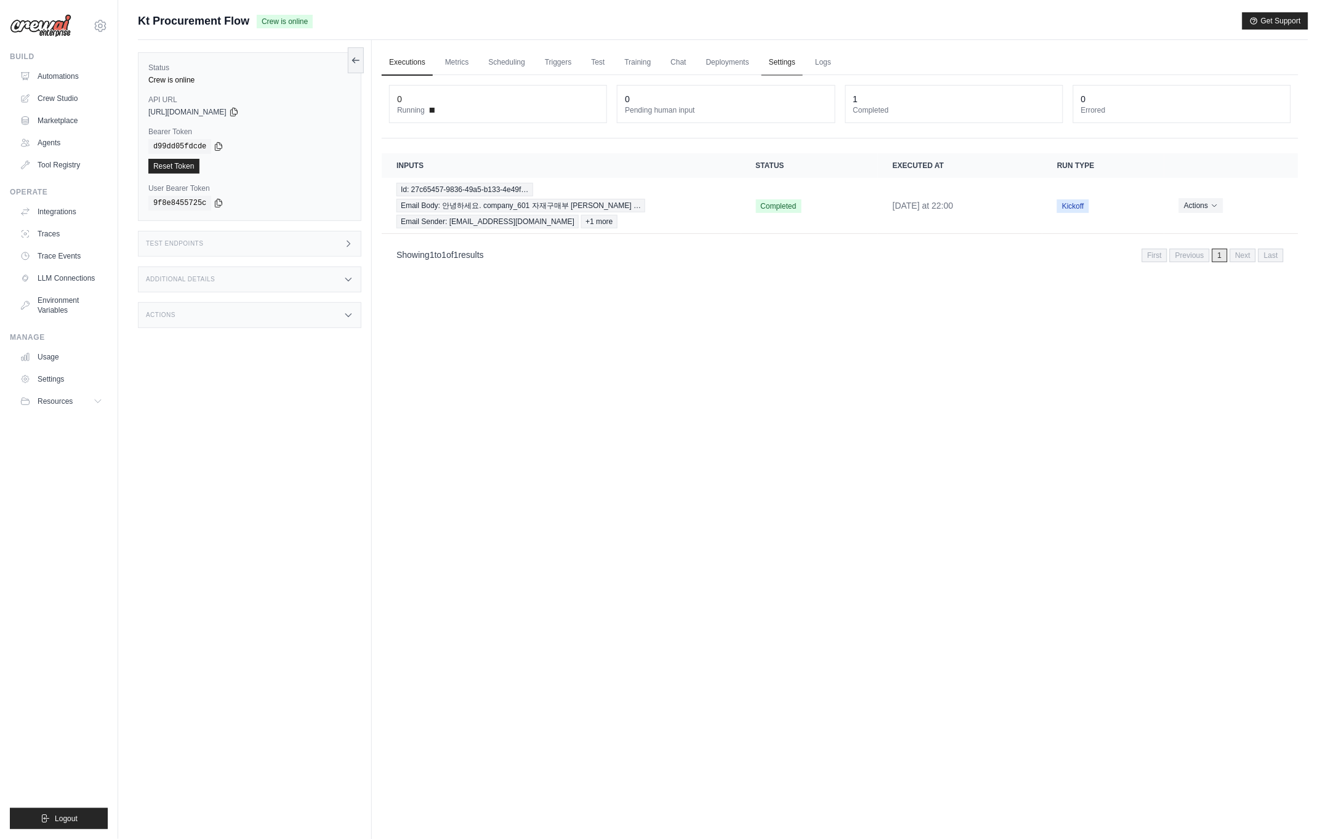
click at [790, 57] on link "Settings" at bounding box center [781, 63] width 41 height 26
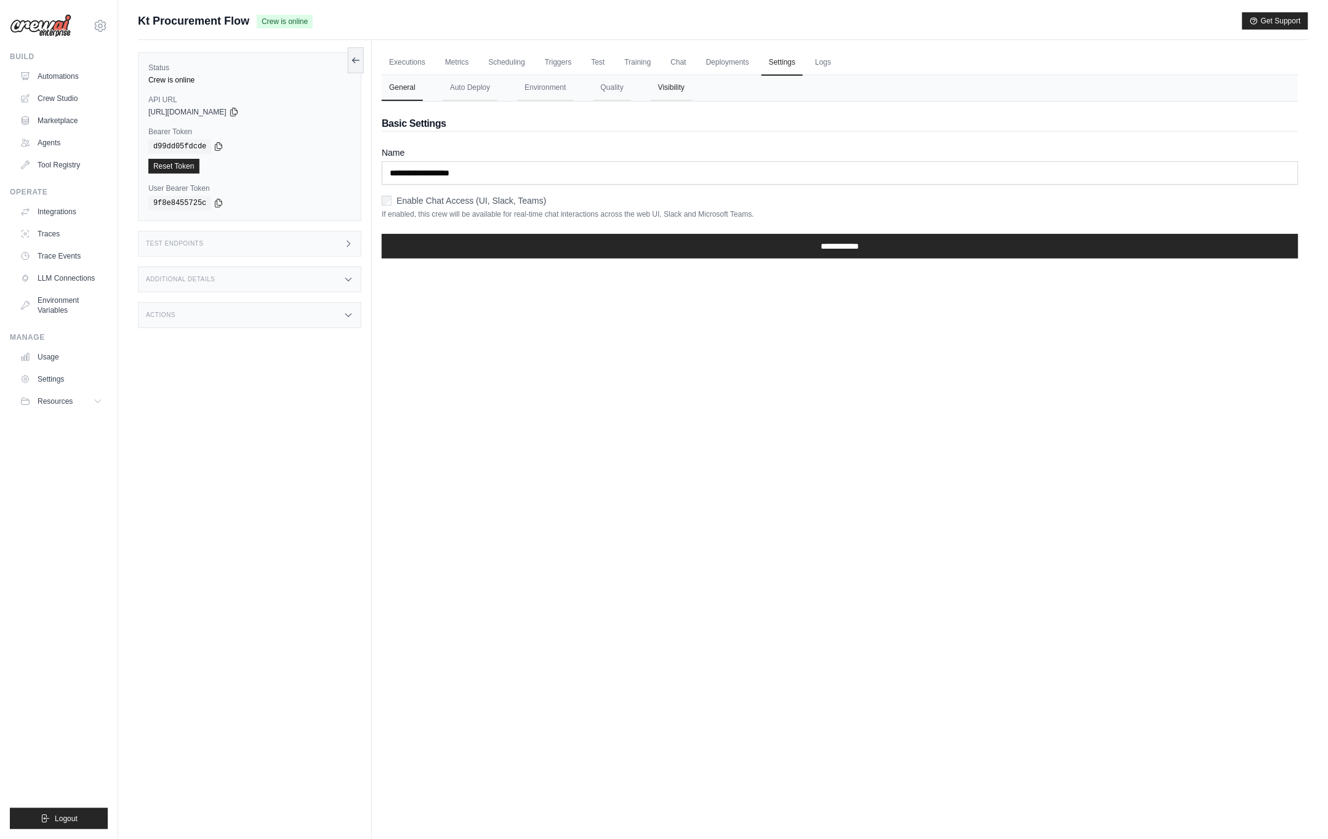
click at [669, 79] on button "Visibility" at bounding box center [671, 88] width 41 height 26
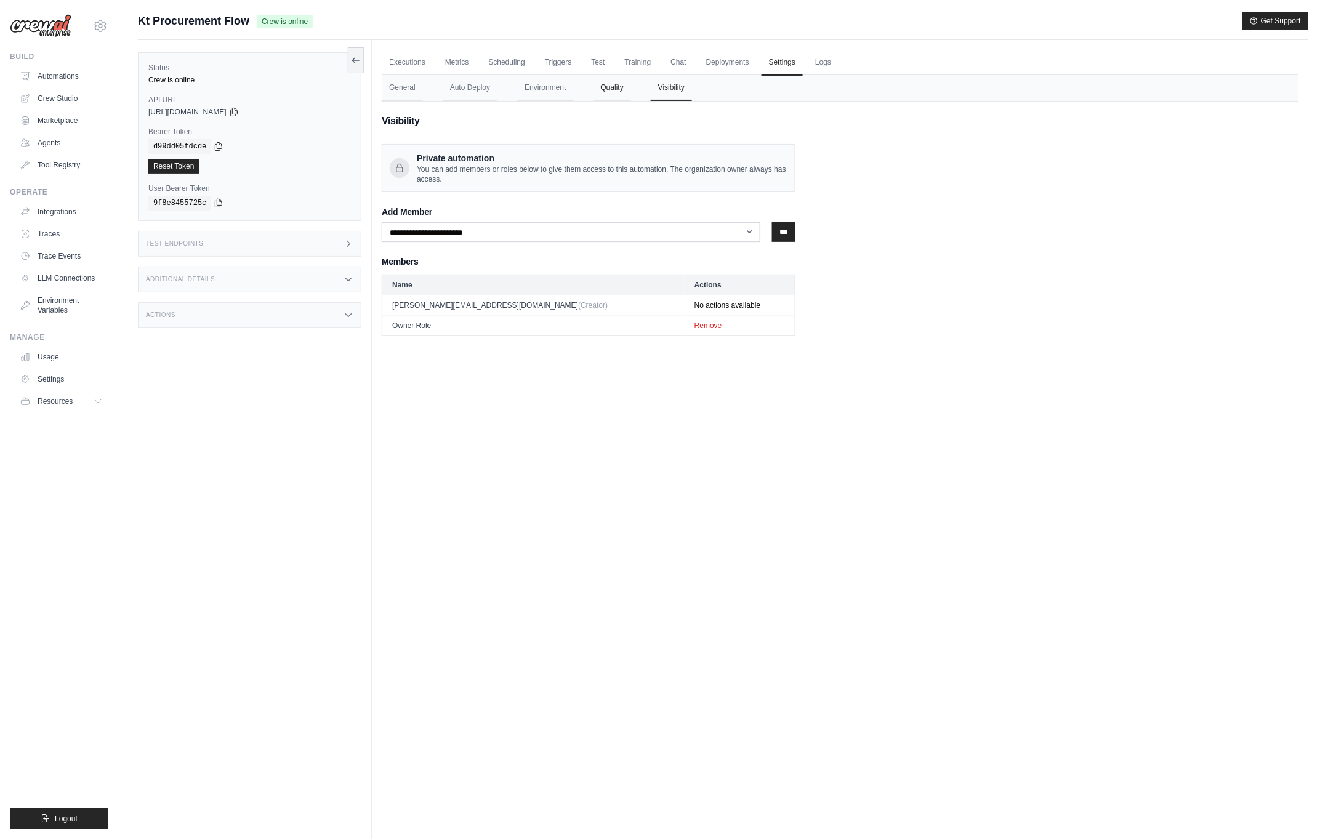
click at [613, 87] on button "Quality" at bounding box center [612, 88] width 38 height 26
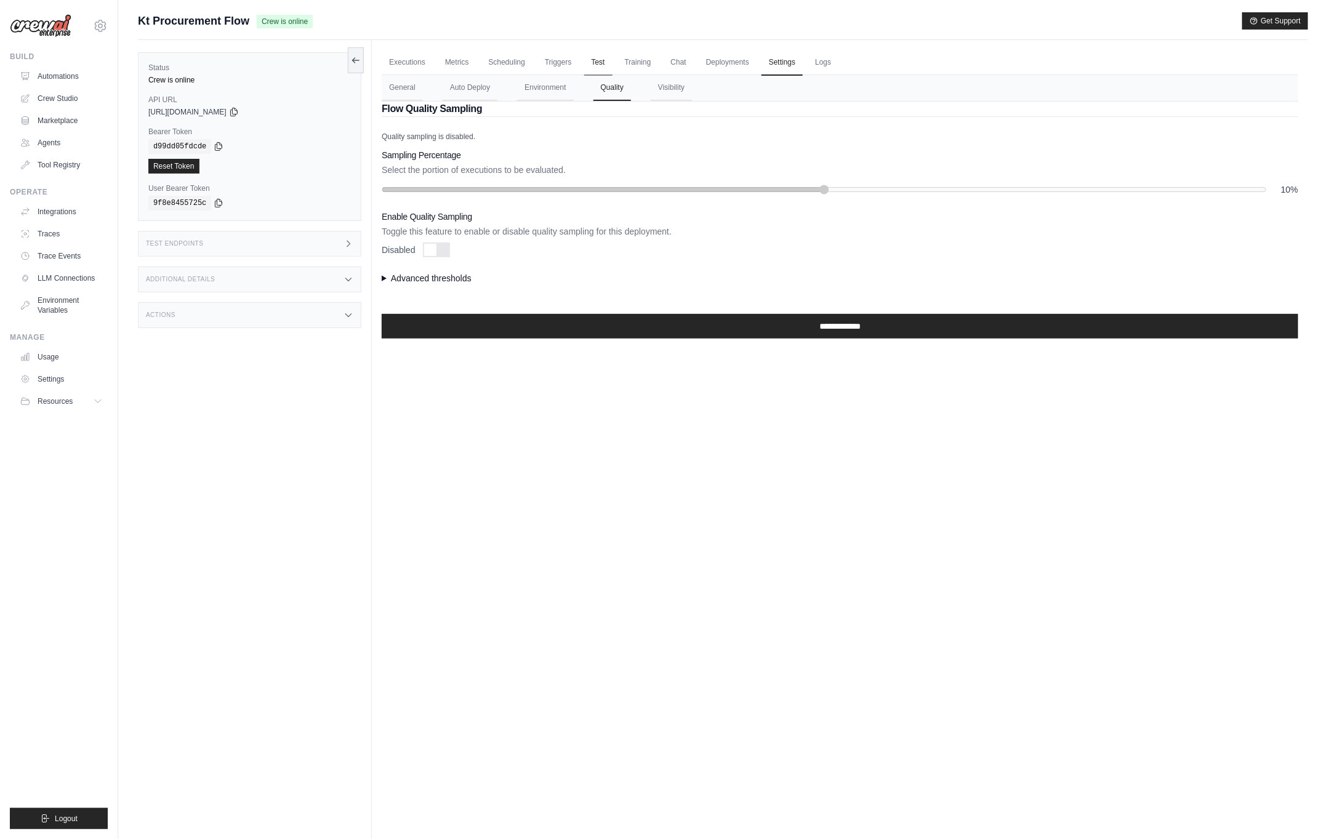
click at [593, 70] on link "Test" at bounding box center [598, 63] width 28 height 26
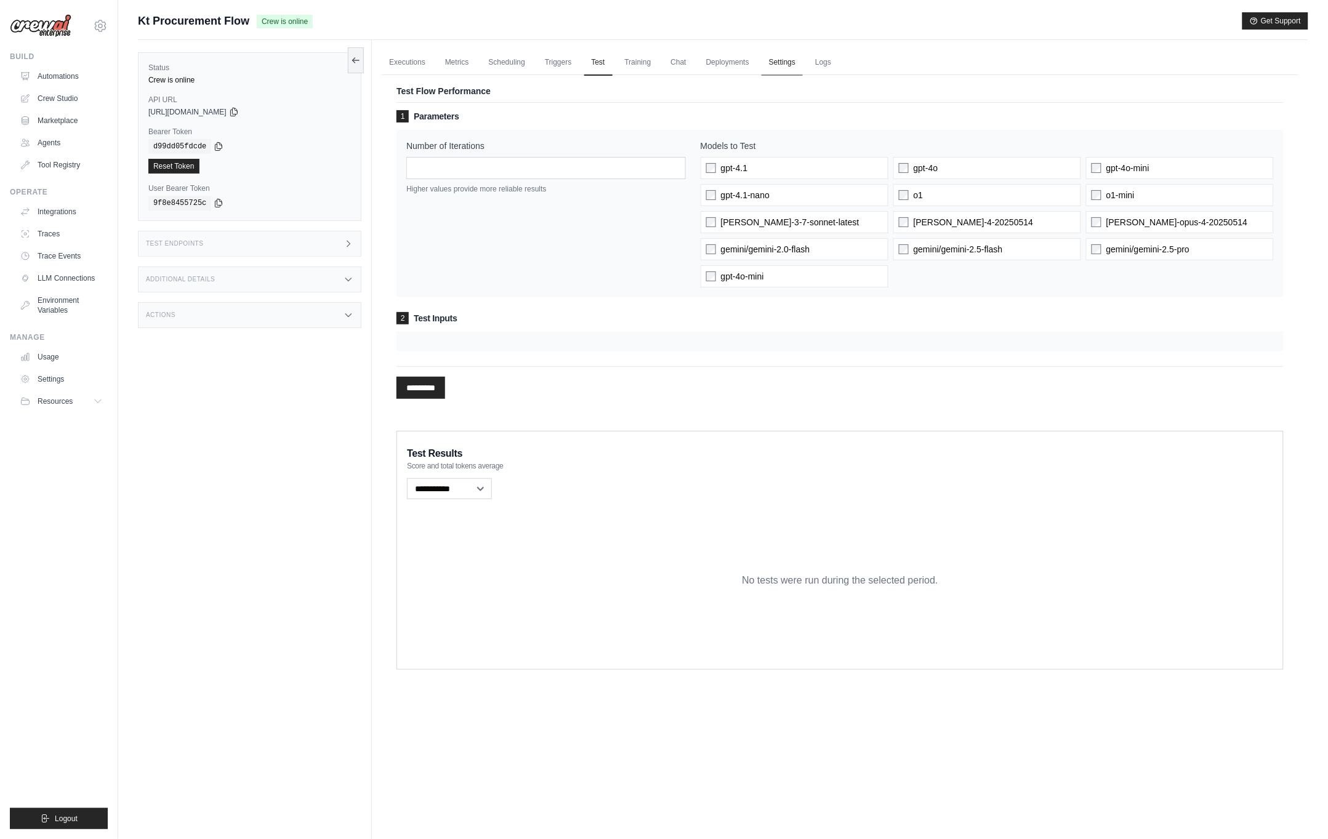
click at [786, 72] on link "Settings" at bounding box center [781, 63] width 41 height 26
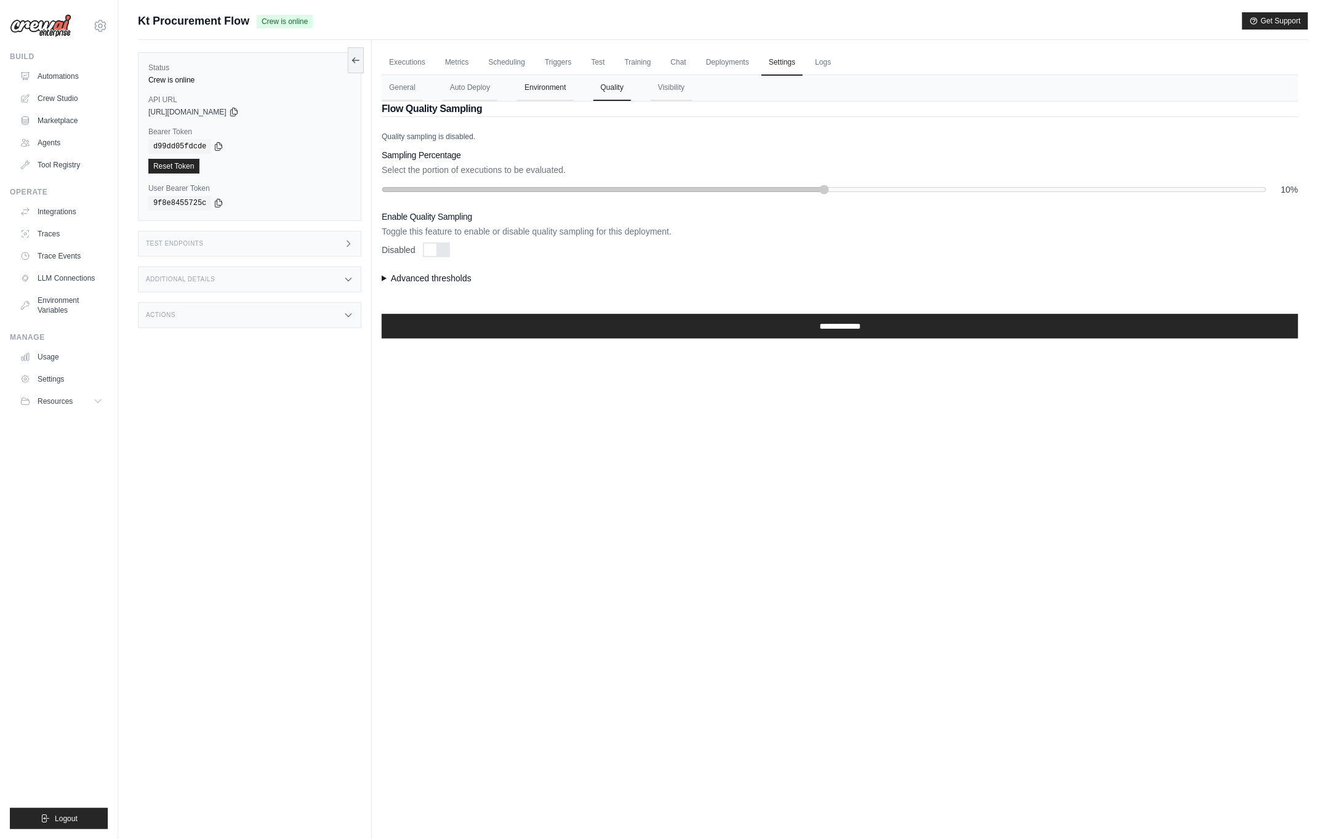
click at [546, 95] on button "Environment" at bounding box center [545, 88] width 56 height 26
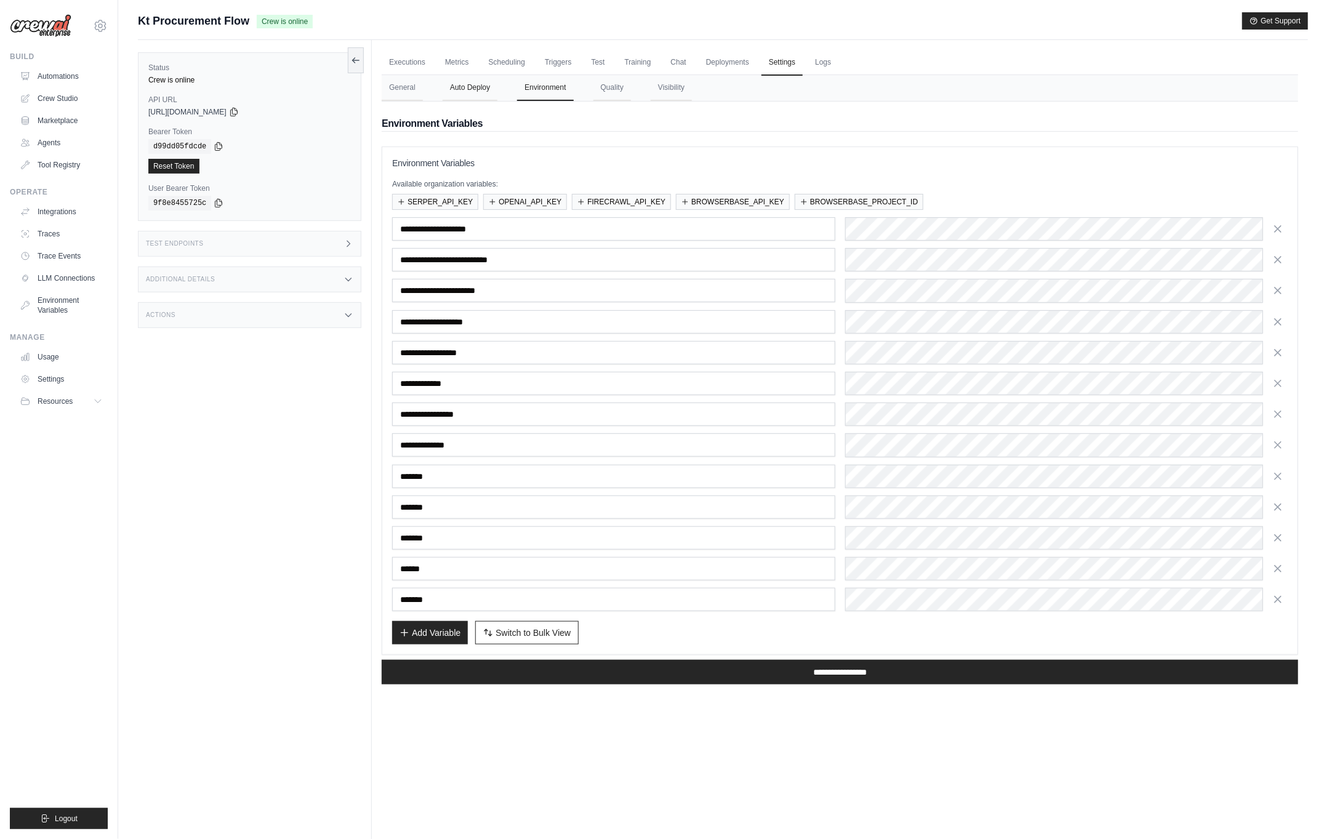
click at [475, 88] on button "Auto Deploy" at bounding box center [470, 88] width 55 height 26
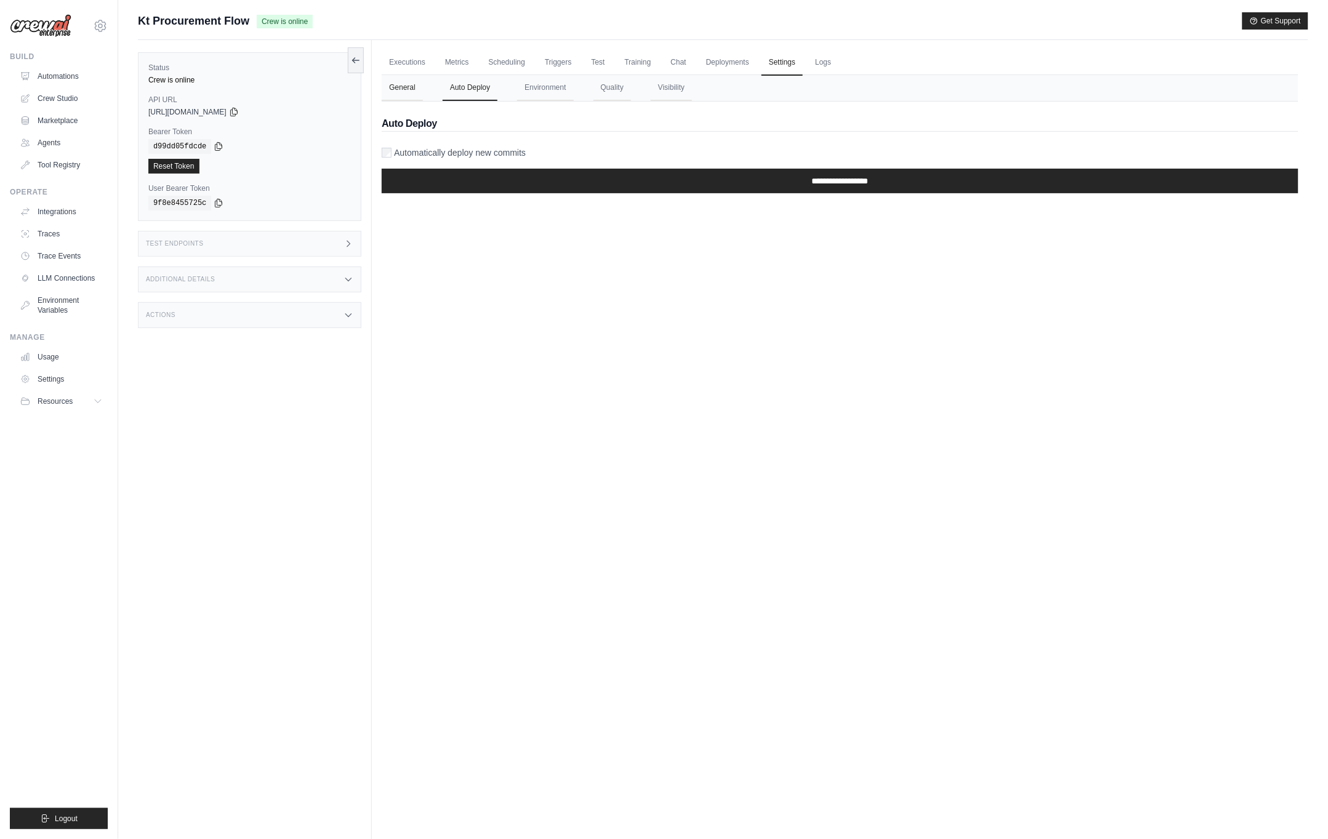
click at [414, 87] on button "General" at bounding box center [402, 88] width 41 height 26
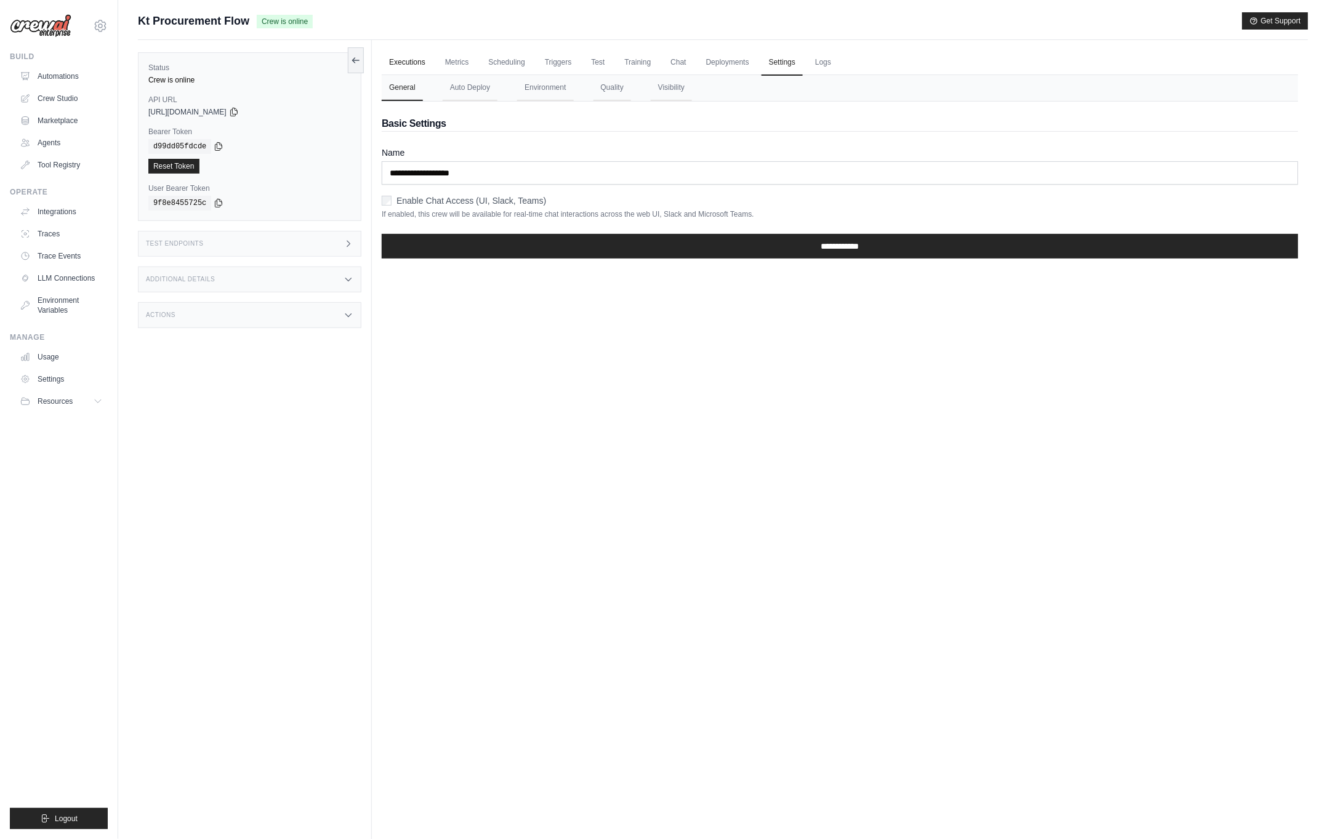
click at [414, 63] on link "Executions" at bounding box center [407, 63] width 51 height 26
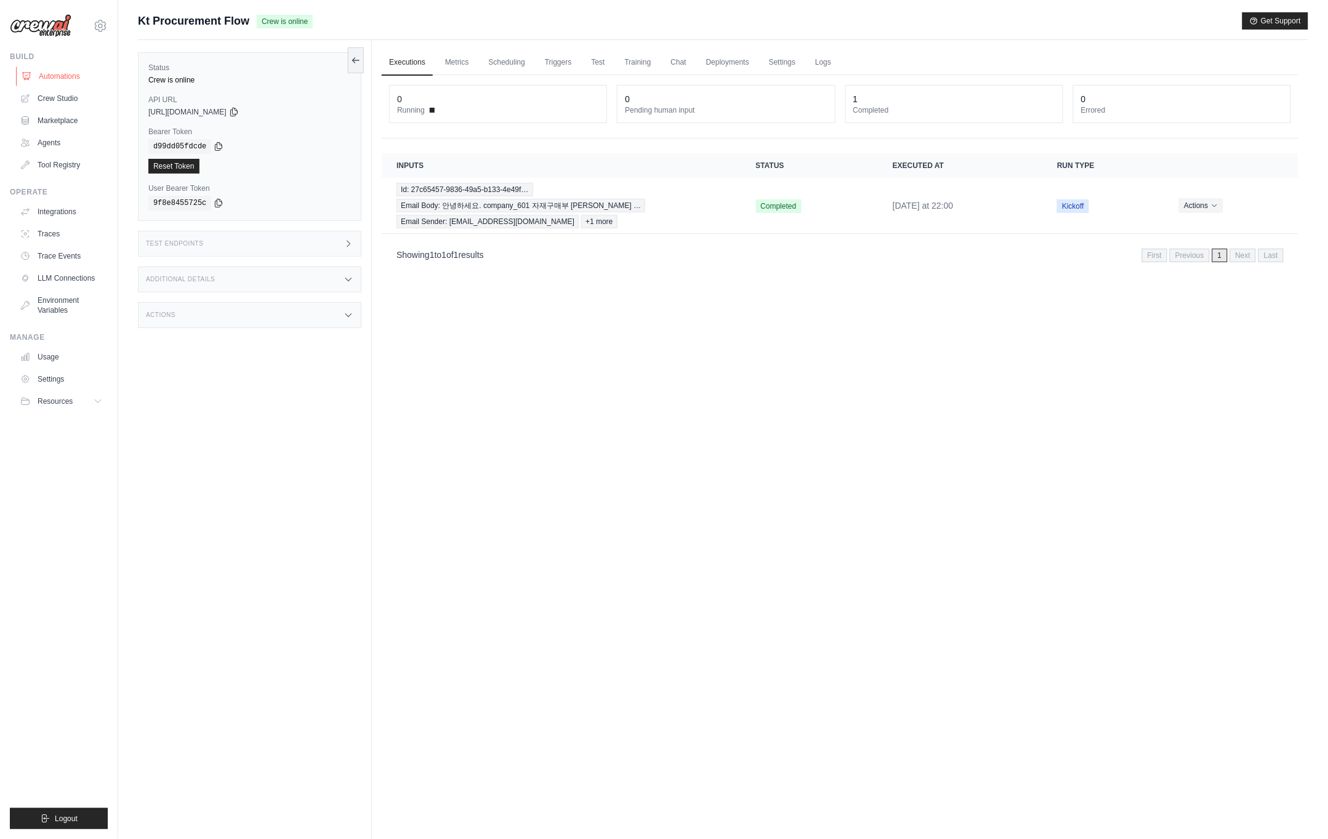
click at [44, 70] on link "Automations" at bounding box center [62, 76] width 93 height 20
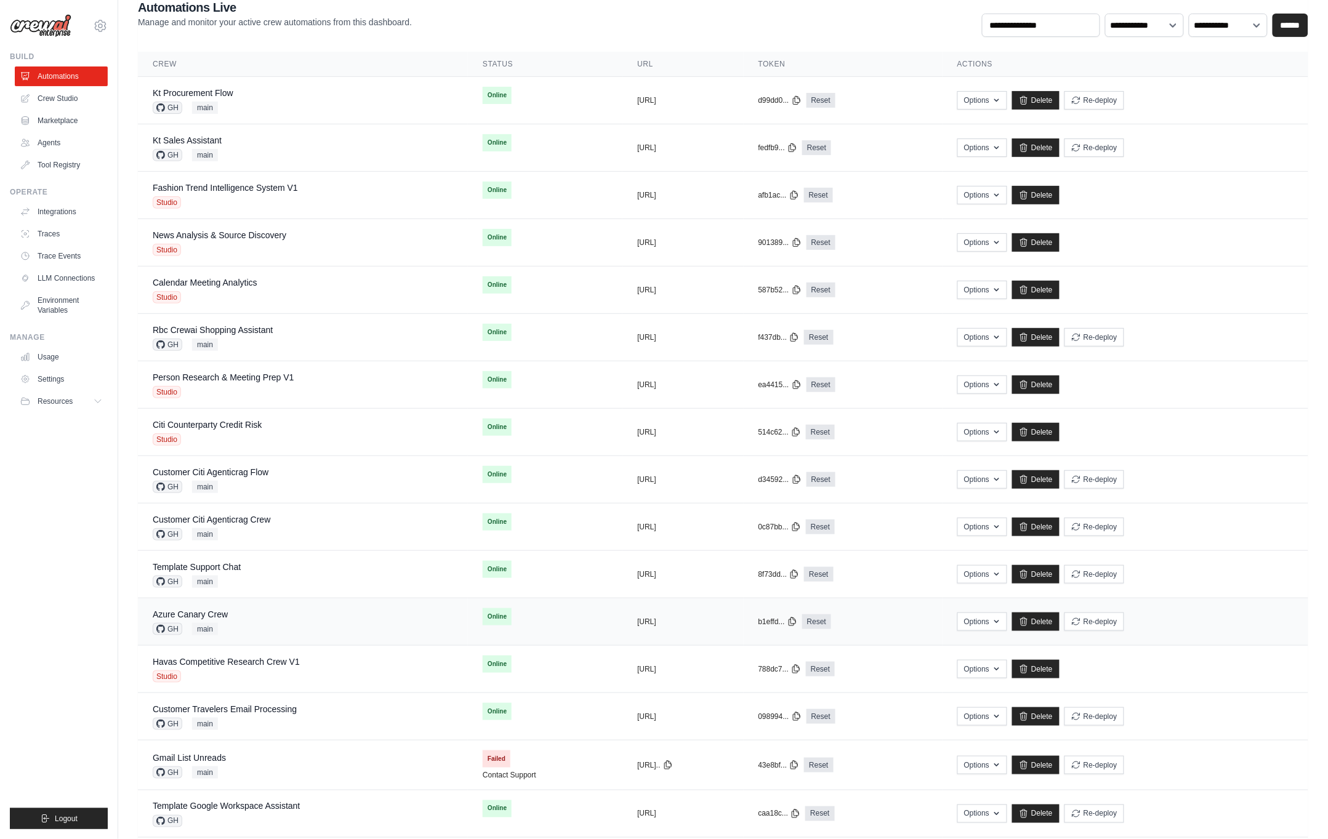
scroll to position [241, 0]
